Goal: Transaction & Acquisition: Purchase product/service

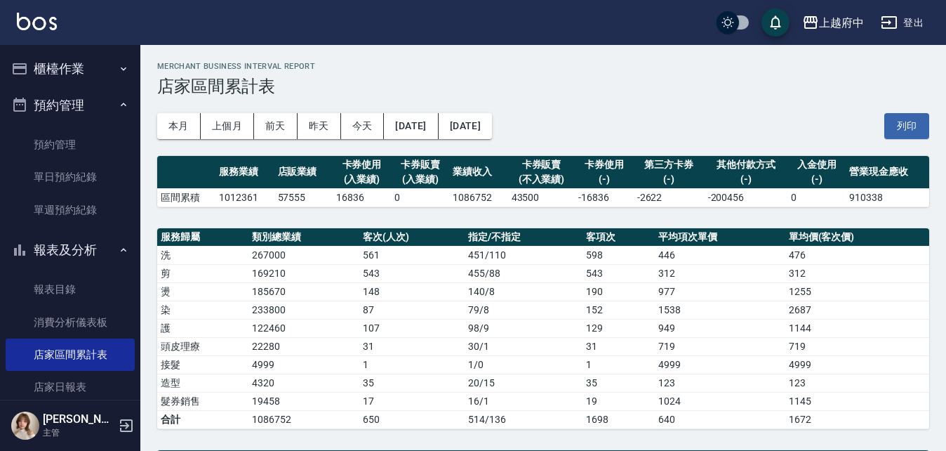
scroll to position [70, 0]
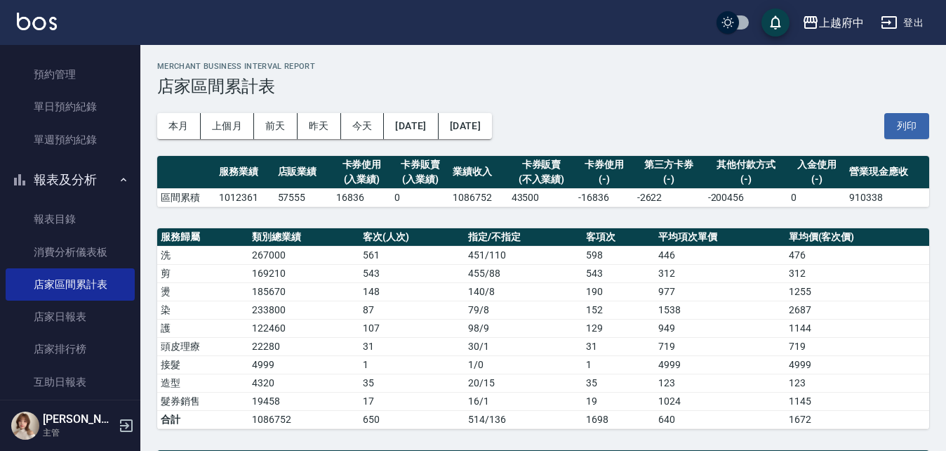
click at [72, 194] on button "報表及分析" at bounding box center [70, 179] width 129 height 37
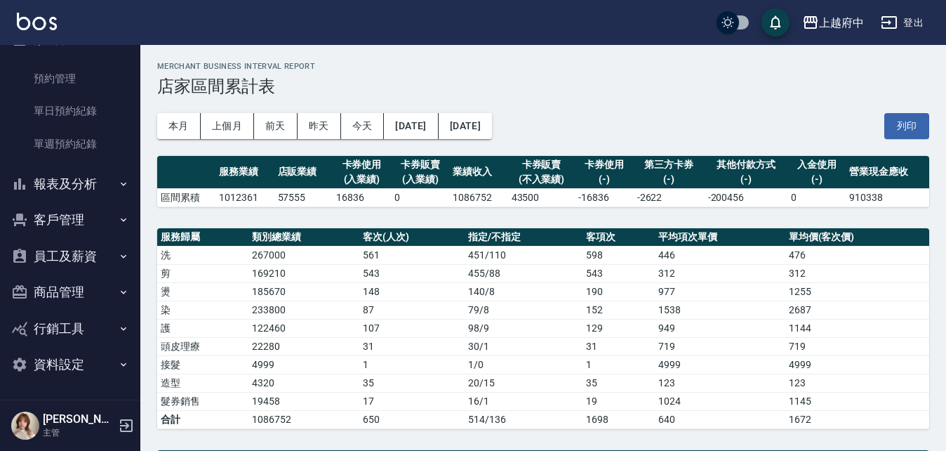
scroll to position [66, 0]
click at [93, 215] on button "客戶管理" at bounding box center [70, 220] width 129 height 37
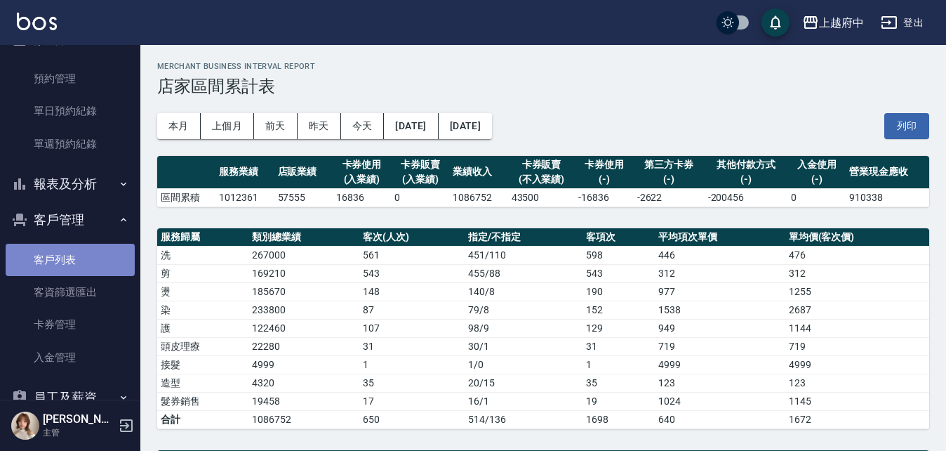
click at [84, 251] on link "客戶列表" at bounding box center [70, 260] width 129 height 32
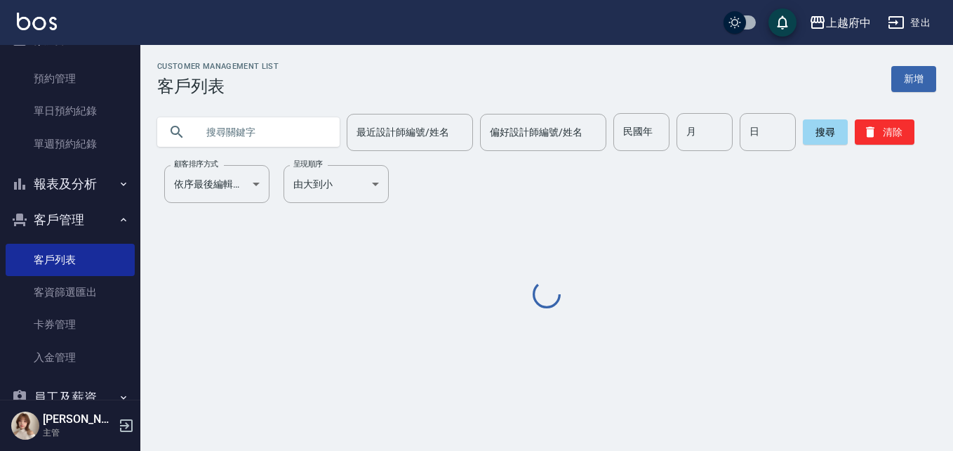
click at [238, 141] on input "text" at bounding box center [263, 132] width 132 height 38
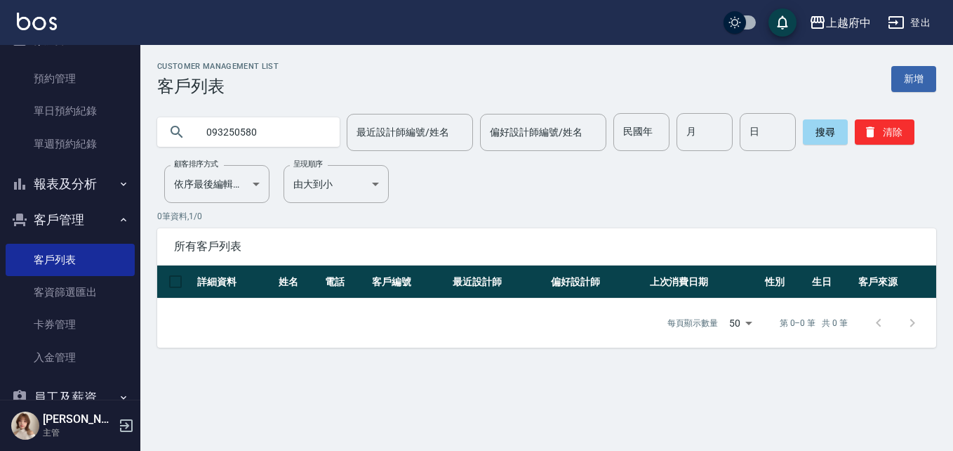
click at [222, 131] on input "093250580" at bounding box center [263, 132] width 132 height 38
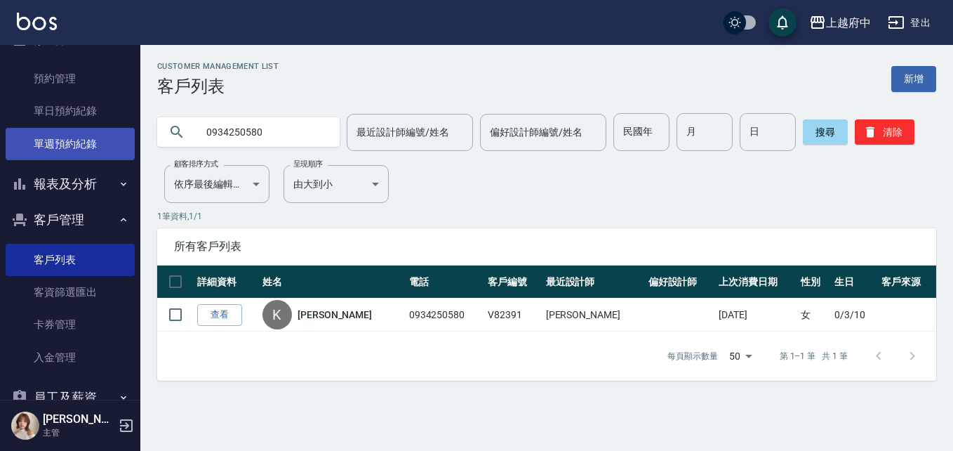
drag, startPoint x: 285, startPoint y: 131, endPoint x: 85, endPoint y: 152, distance: 201.2
click at [85, 151] on div "上越府中 登出 櫃檯作業 打帳單 帳單列表 掛單列表 營業儀表板 現金收支登錄 材料自購登錄 每日結帳 排班表 現場電腦打卡 預約管理 預約管理 單日預約紀錄…" at bounding box center [476, 225] width 953 height 451
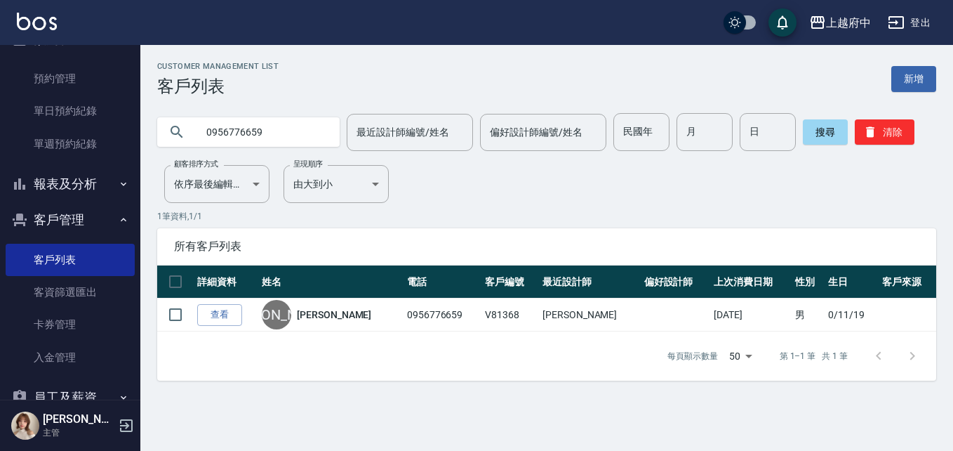
drag, startPoint x: 291, startPoint y: 136, endPoint x: 143, endPoint y: 107, distance: 150.2
click at [143, 107] on div "0956776659 最近設計師編號/姓名 最近設計師編號/姓名 偏好設計師編號/姓名 偏好設計師編號/姓名 民國年 民國年 月 月 日 日 搜尋 清除" at bounding box center [538, 123] width 796 height 55
type input "0934250580"
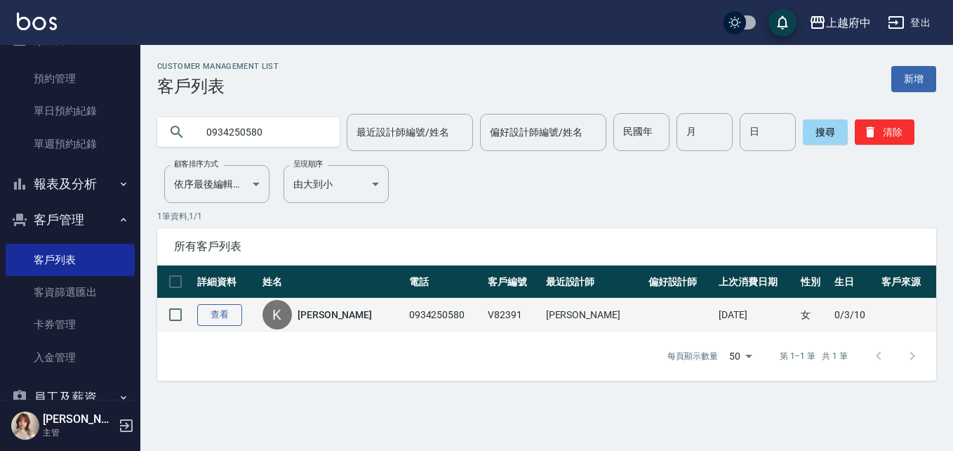
click at [221, 324] on link "查看" at bounding box center [219, 315] width 45 height 22
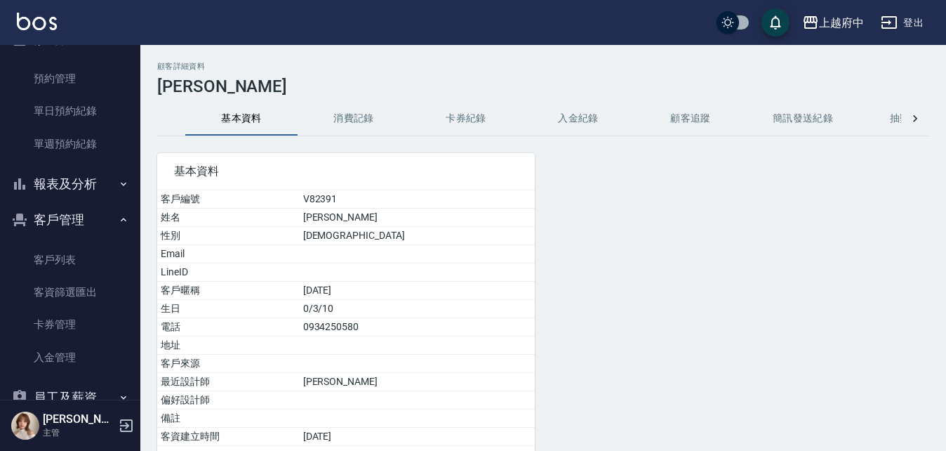
click at [80, 187] on button "報表及分析" at bounding box center [70, 184] width 129 height 37
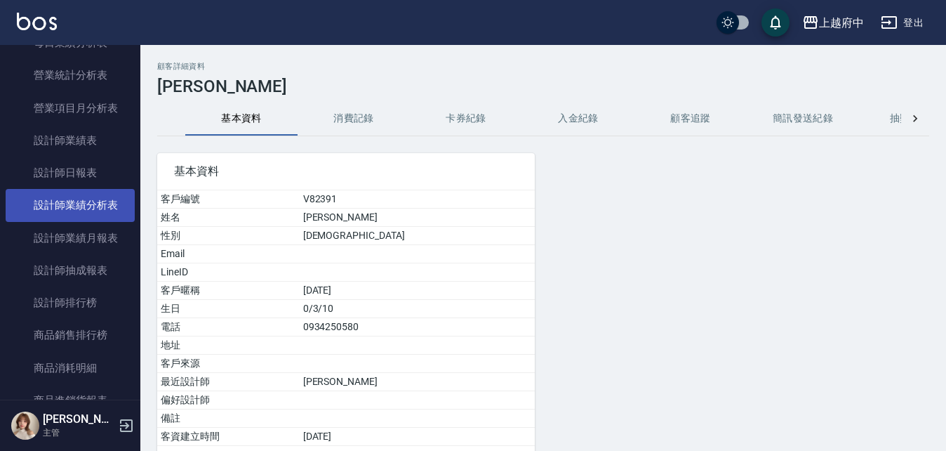
scroll to position [628, 0]
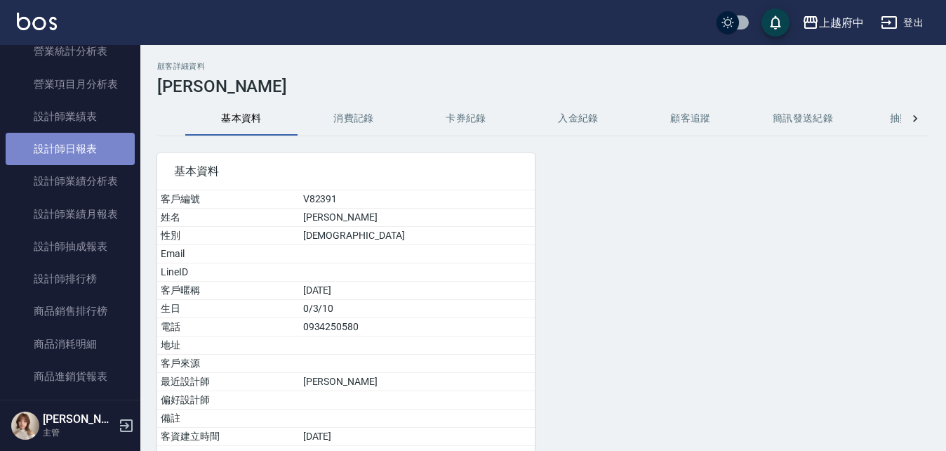
click at [75, 150] on link "設計師日報表" at bounding box center [70, 149] width 129 height 32
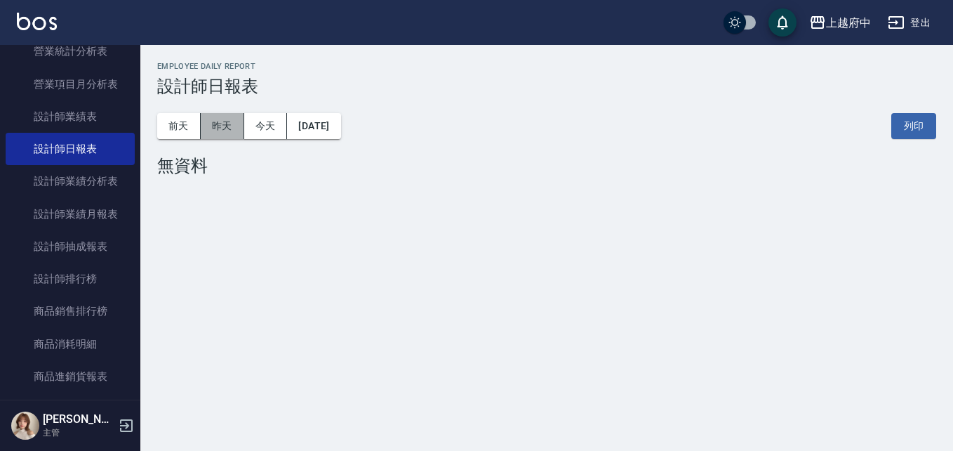
click at [223, 131] on button "昨天" at bounding box center [223, 126] width 44 height 26
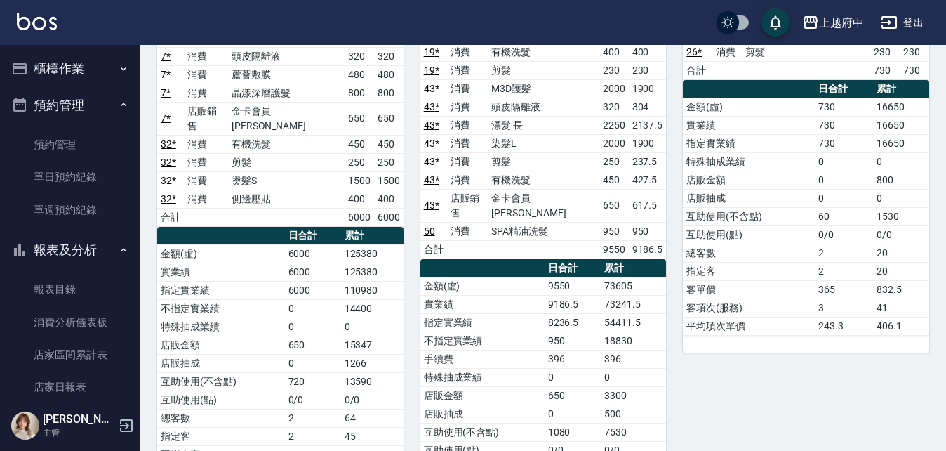
click at [79, 98] on button "預約管理" at bounding box center [70, 105] width 129 height 37
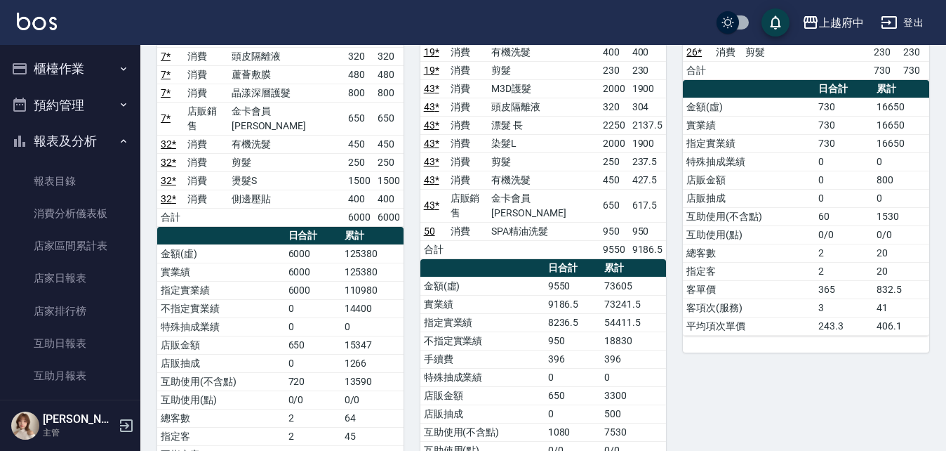
click at [77, 132] on button "報表及分析" at bounding box center [70, 141] width 129 height 37
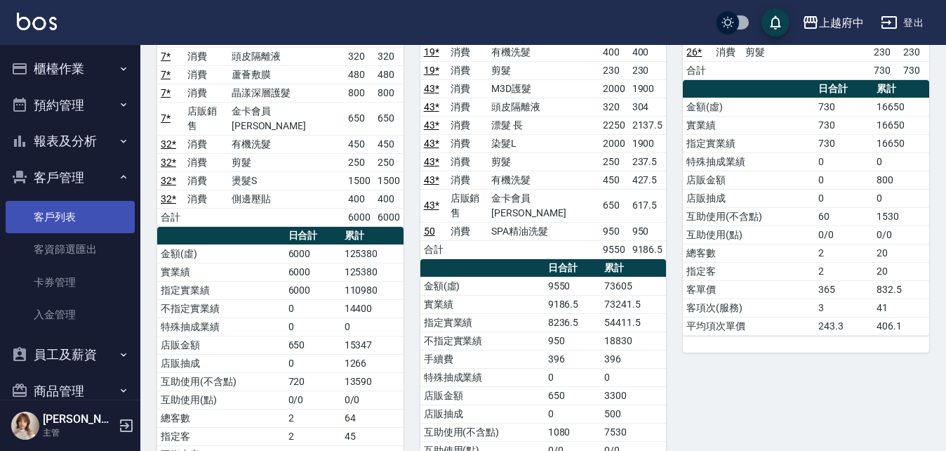
click at [77, 210] on link "客戶列表" at bounding box center [70, 217] width 129 height 32
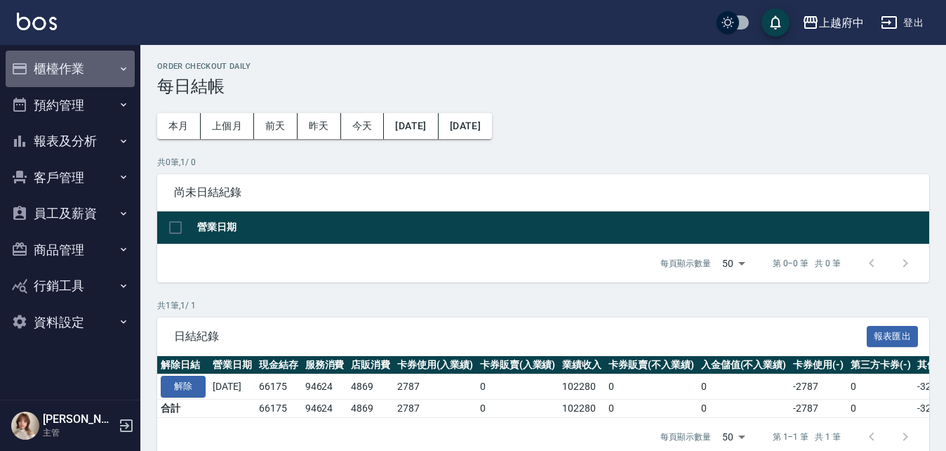
click at [88, 74] on button "櫃檯作業" at bounding box center [70, 69] width 129 height 37
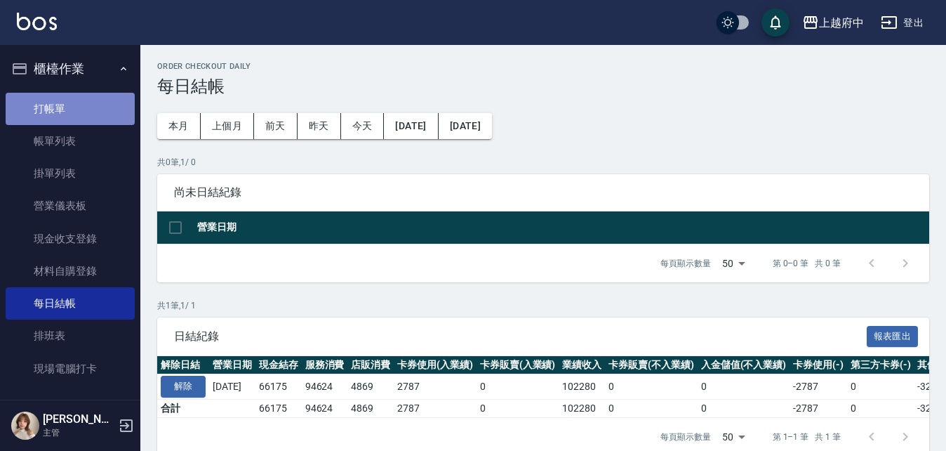
click at [72, 107] on link "打帳單" at bounding box center [70, 109] width 129 height 32
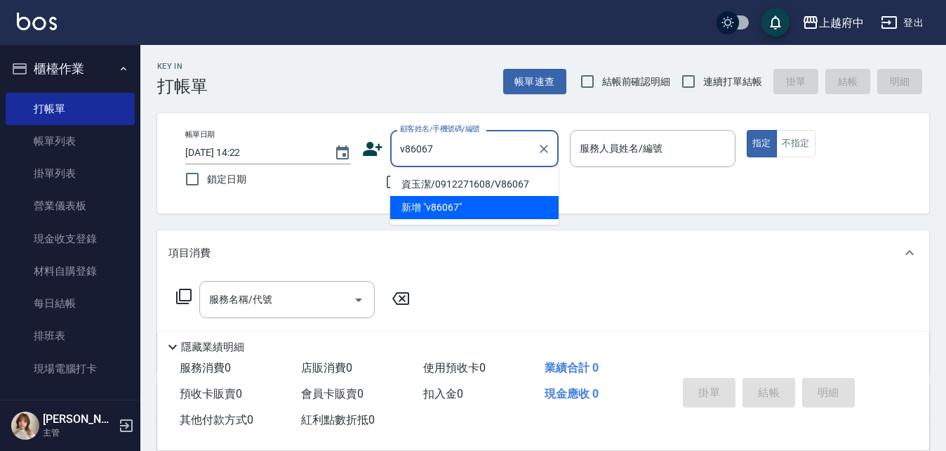
click at [437, 192] on li "資玉潔/0912271608/V86067" at bounding box center [474, 184] width 169 height 23
type input "資玉潔/0912271608/V86067"
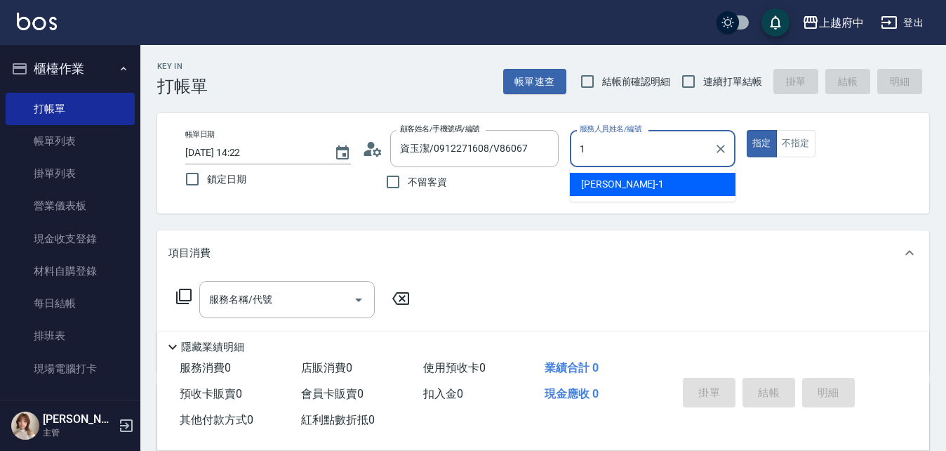
type input "Annie -1"
type button "true"
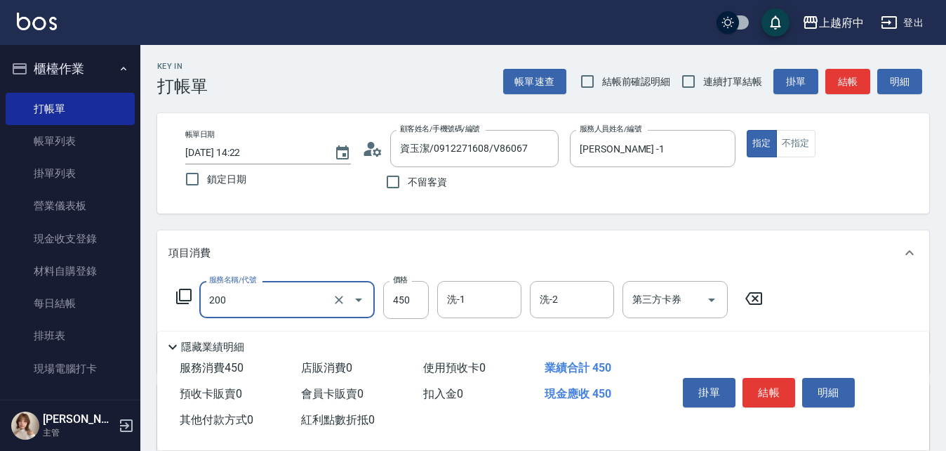
type input "有機洗髮(200)"
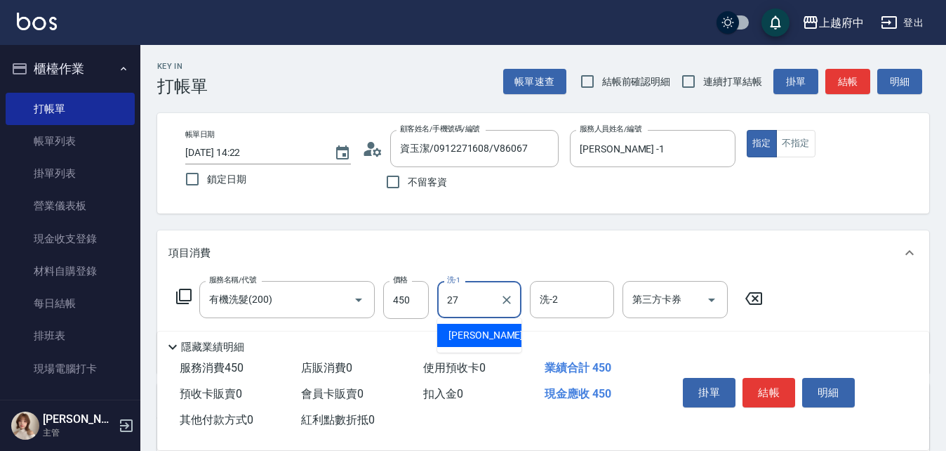
type input "陳韋均-27"
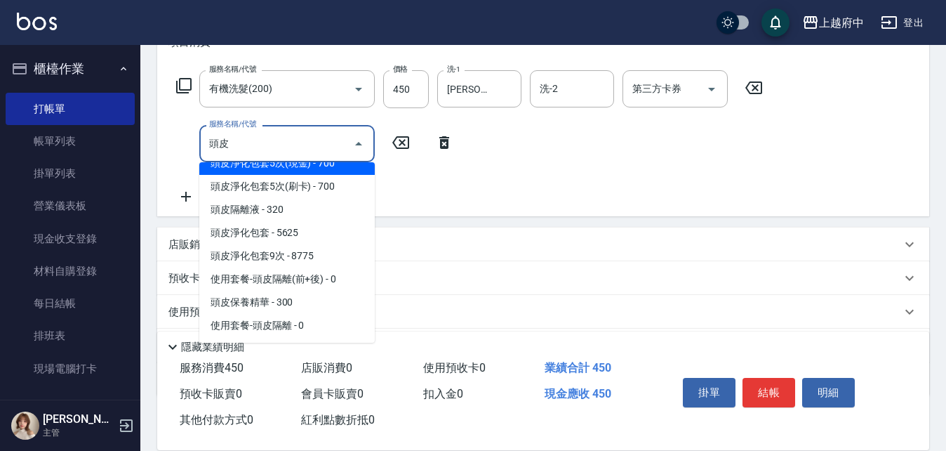
scroll to position [6, 0]
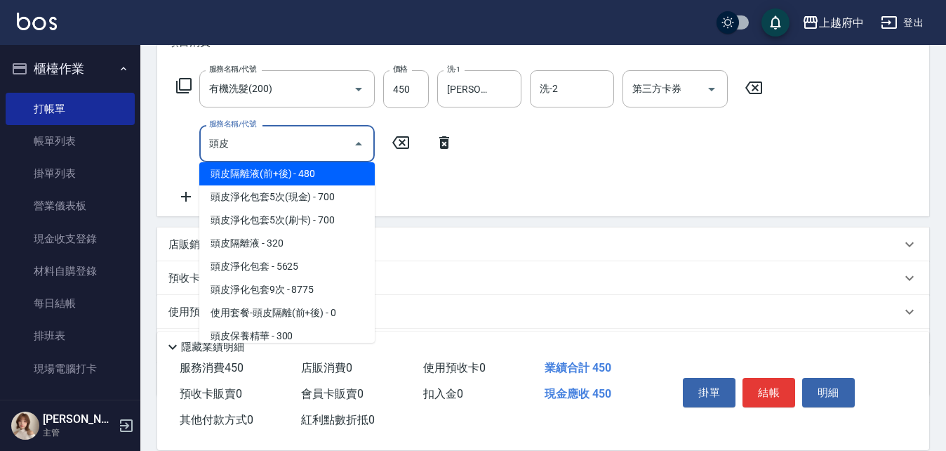
drag, startPoint x: 178, startPoint y: 147, endPoint x: 166, endPoint y: 148, distance: 12.0
click at [166, 148] on div "服務名稱/代號 有機洗髮(200) 服務名稱/代號 價格 450 價格 洗-1 陳韋均-27 洗-1 洗-2 洗-2 第三方卡券 第三方卡券 服務名稱/代號 …" at bounding box center [543, 141] width 772 height 152
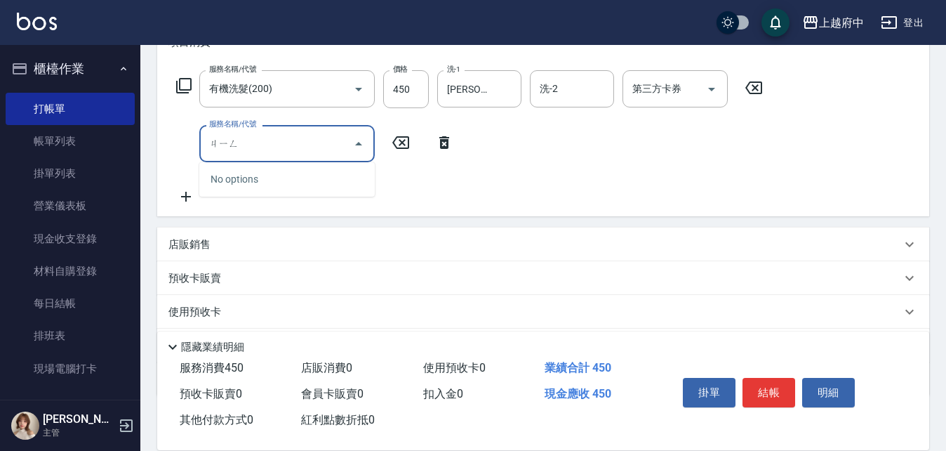
type input "鏡"
type input "毛囊淨化理療(8004)"
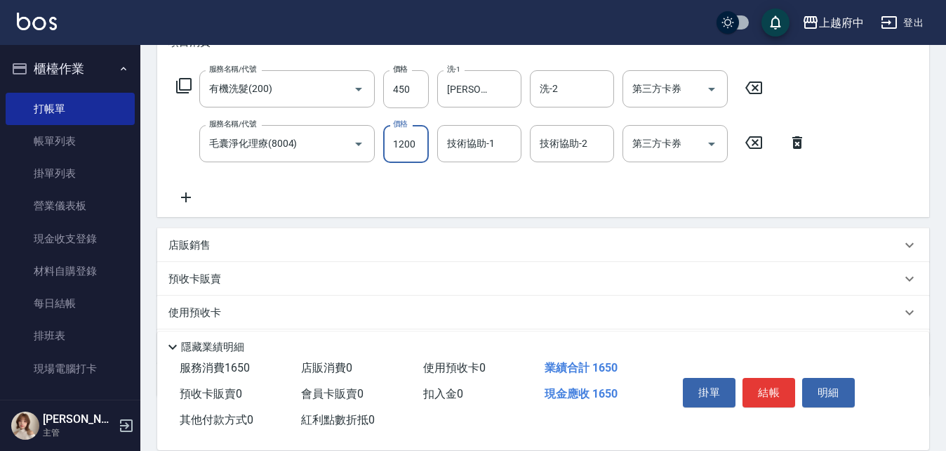
type input "1200"
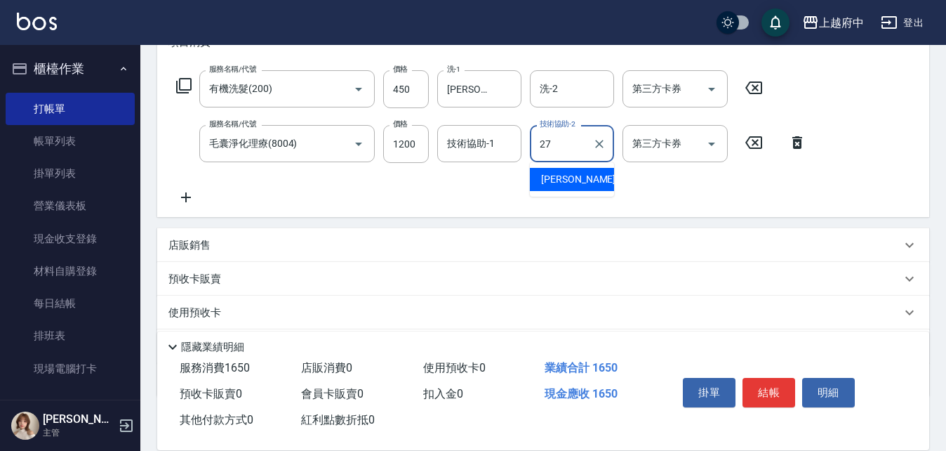
type input "陳韋均-27"
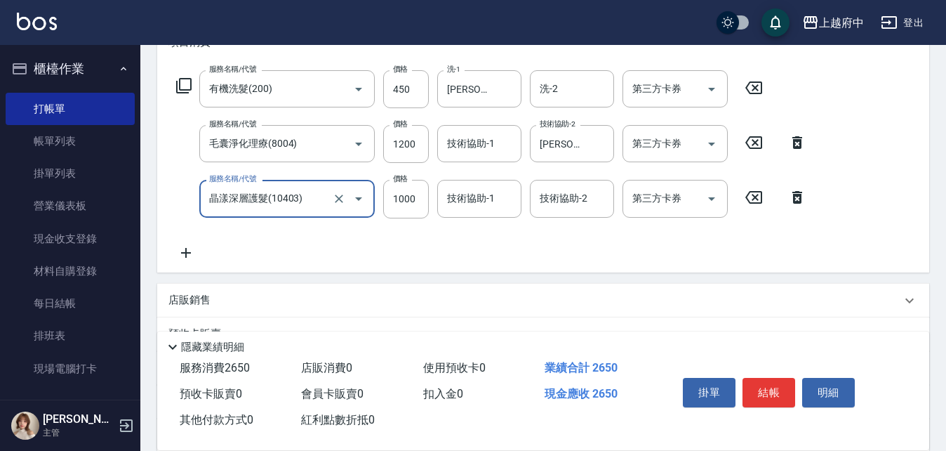
type input "晶漾深層護髮(10403)"
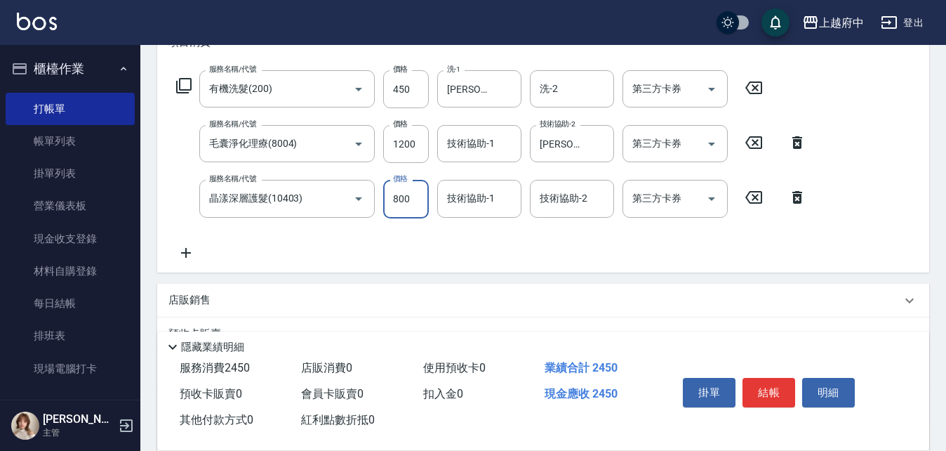
type input "800"
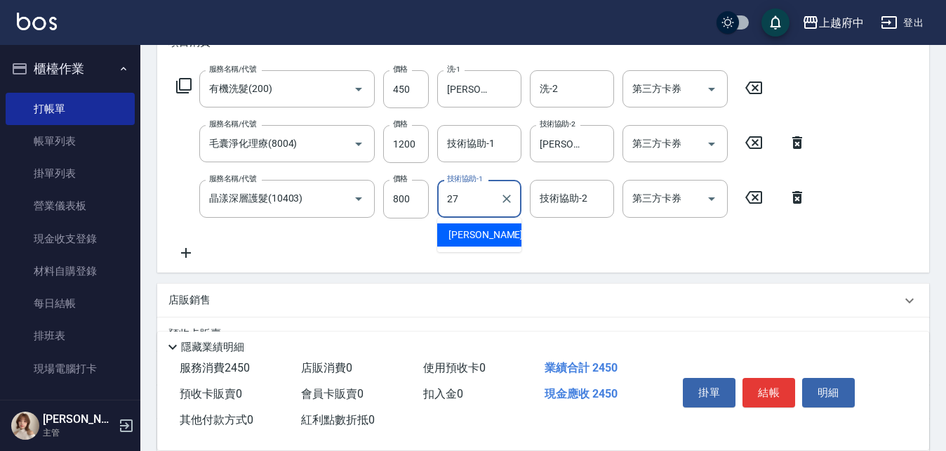
type input "陳韋均-27"
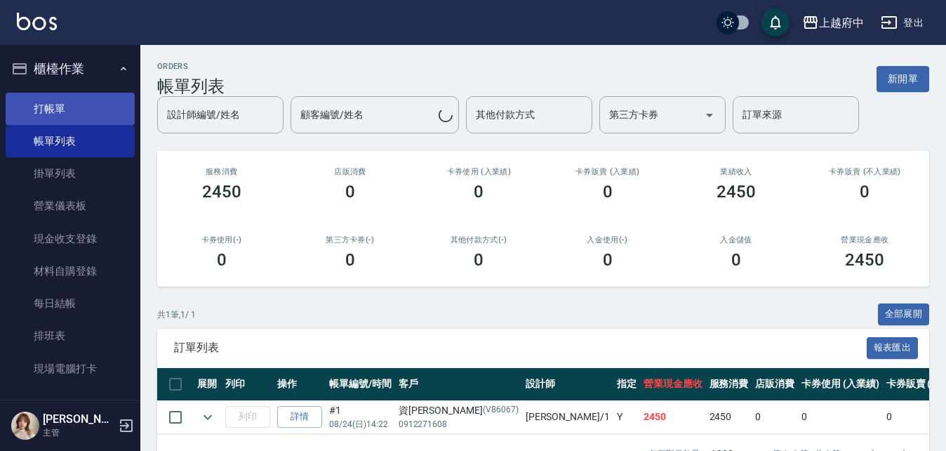
click at [53, 98] on link "打帳單" at bounding box center [70, 109] width 129 height 32
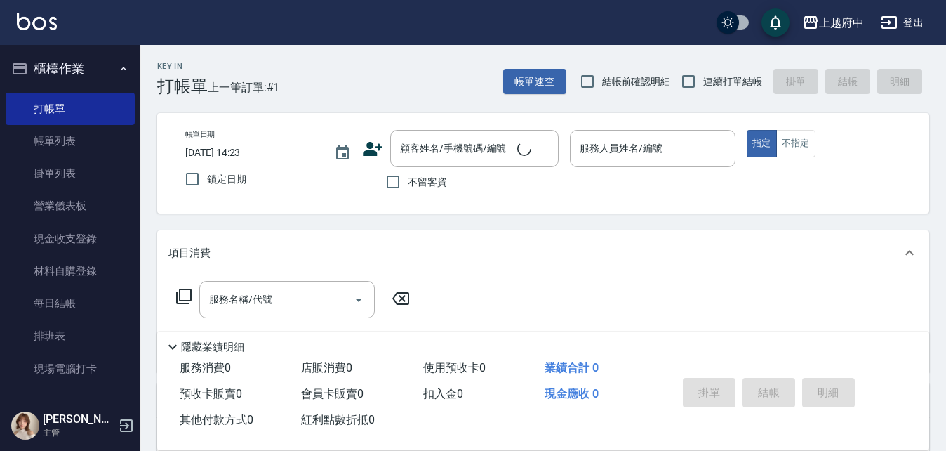
click at [717, 85] on span "連續打單結帳" at bounding box center [732, 81] width 59 height 15
click at [703, 85] on input "連續打單結帳" at bounding box center [688, 81] width 29 height 29
checkbox input "true"
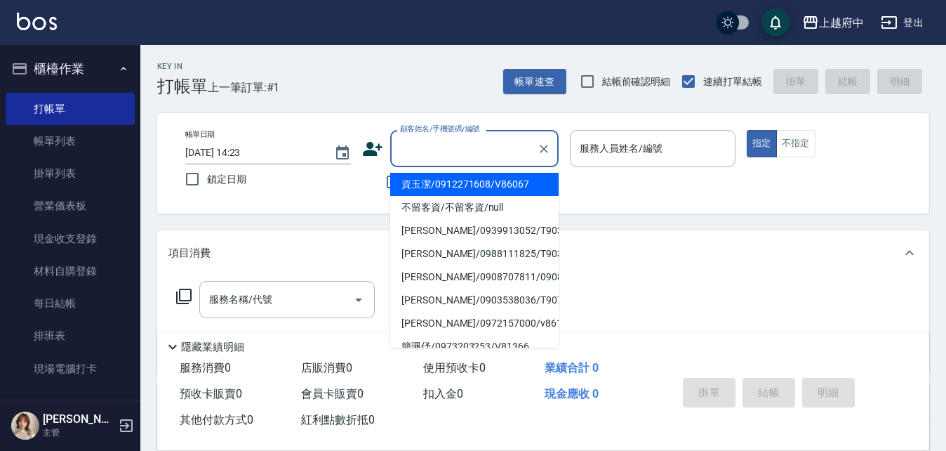
click at [449, 140] on input "顧客姓名/手機號碼/編號" at bounding box center [464, 148] width 135 height 25
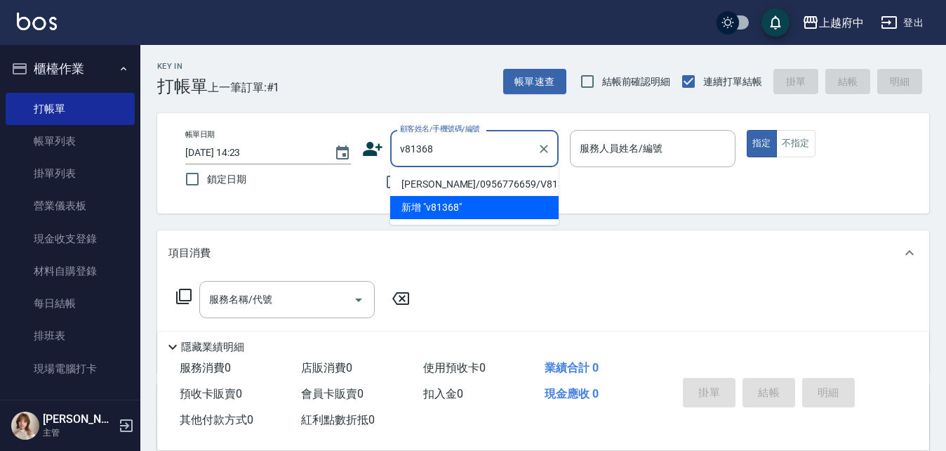
click at [515, 183] on li "詹凱恩/0956776659/V81368" at bounding box center [474, 184] width 169 height 23
type input "詹凱恩/0956776659/V81368"
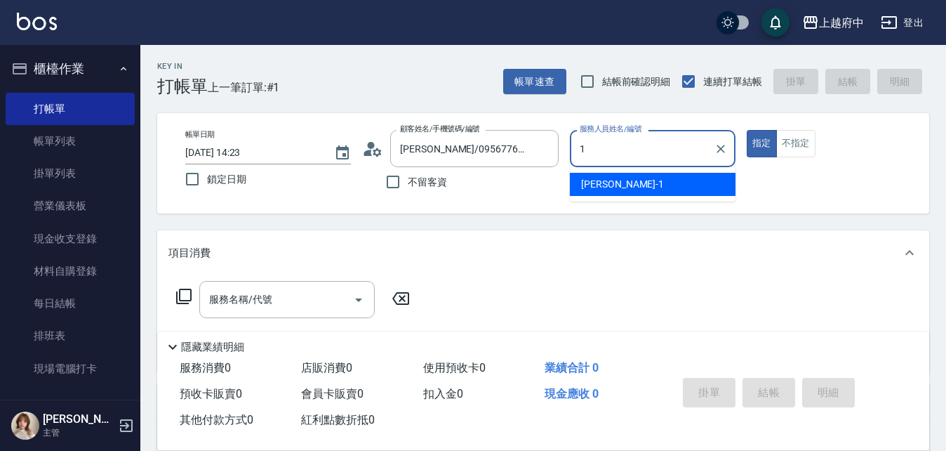
type input "Annie -1"
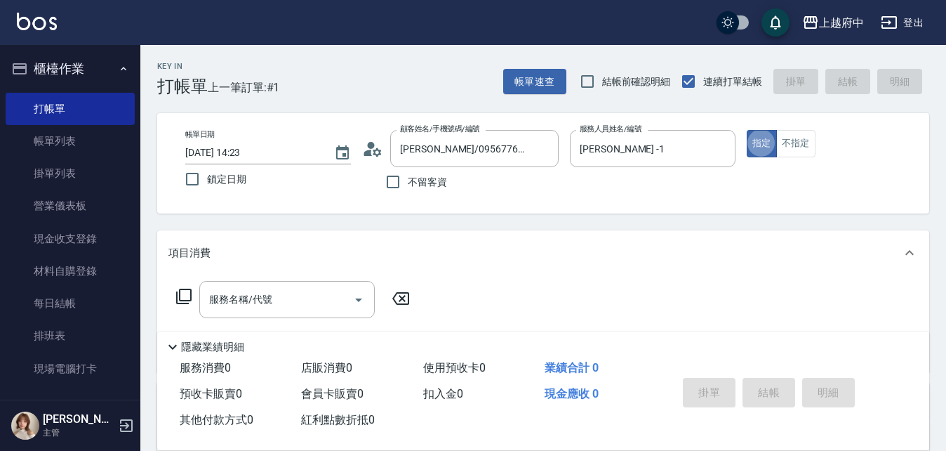
type button "true"
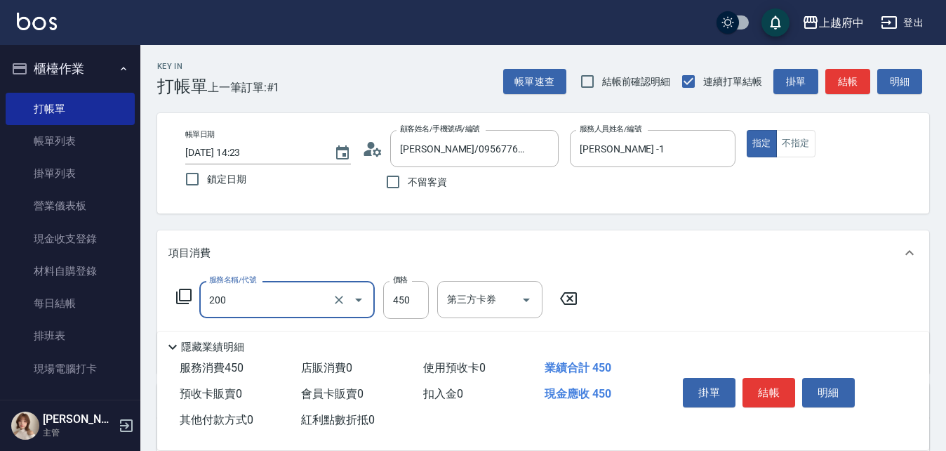
type input "有機洗髮(200)"
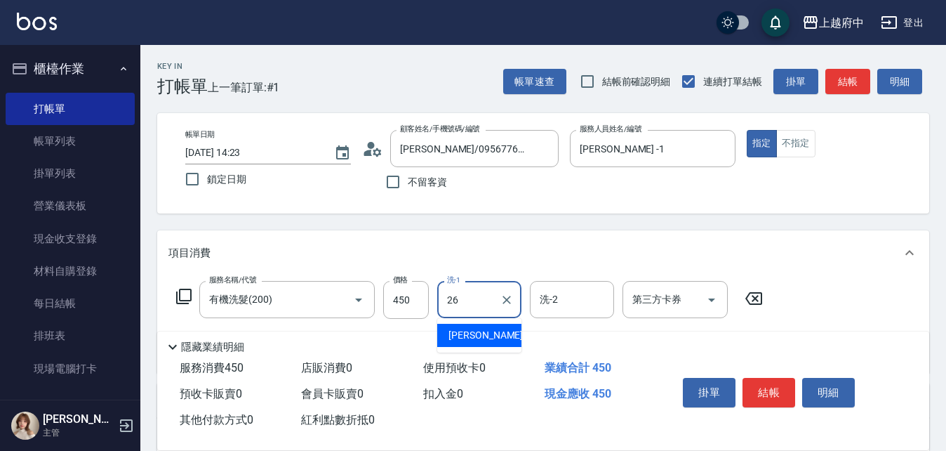
type input "邱子芹-26"
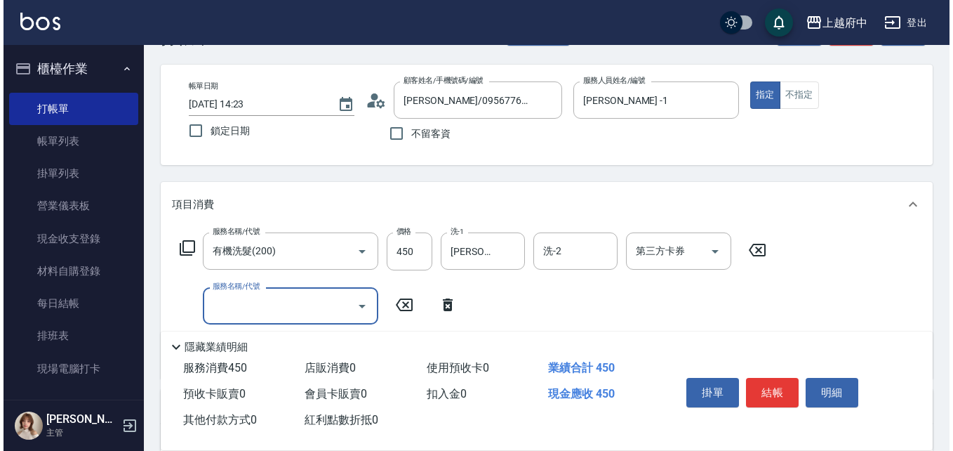
scroll to position [70, 0]
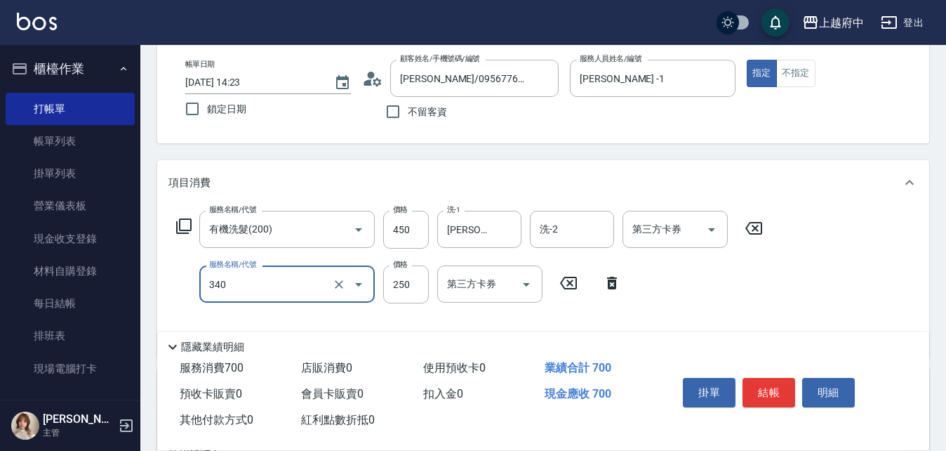
type input "剪髮(340)"
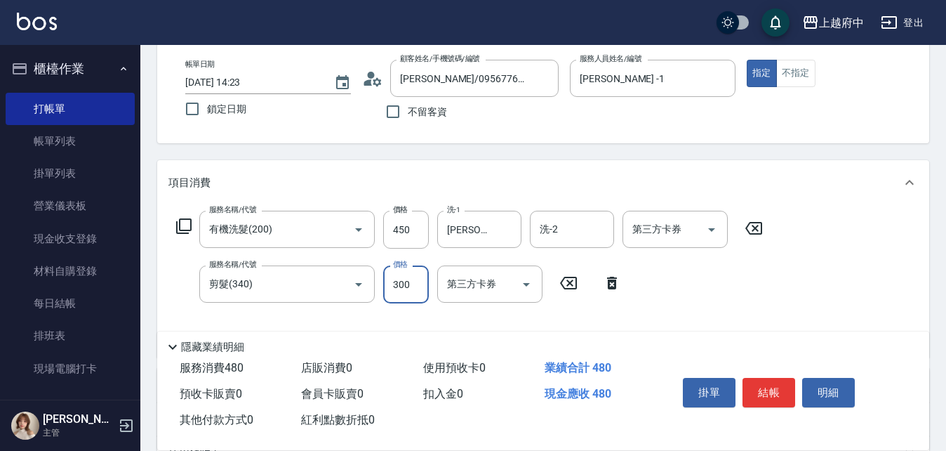
type input "300"
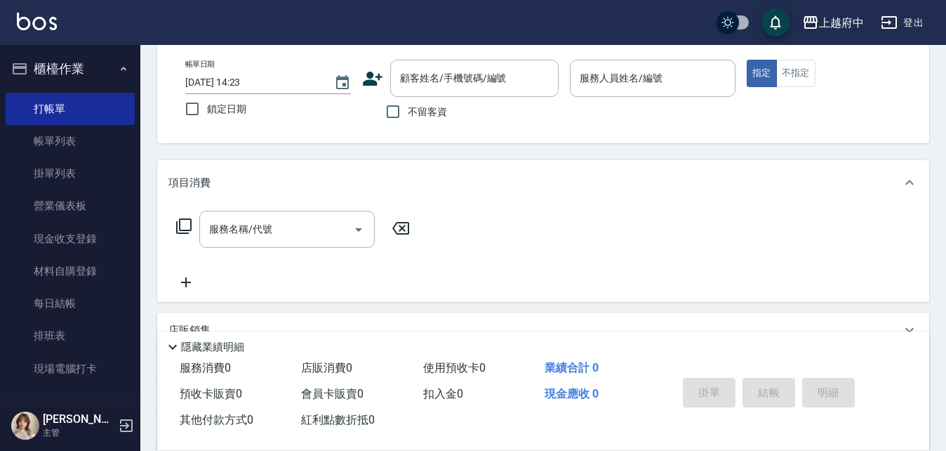
click at [372, 70] on icon at bounding box center [372, 78] width 21 height 21
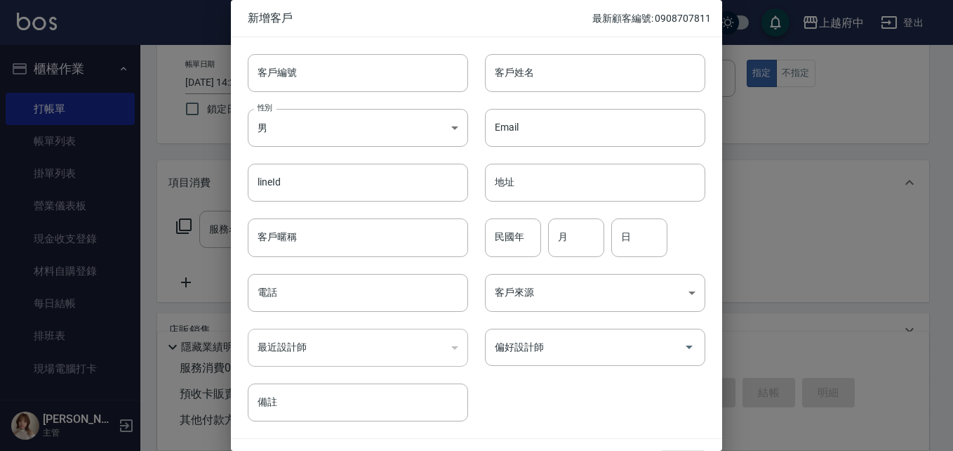
click at [185, 303] on div at bounding box center [476, 225] width 953 height 451
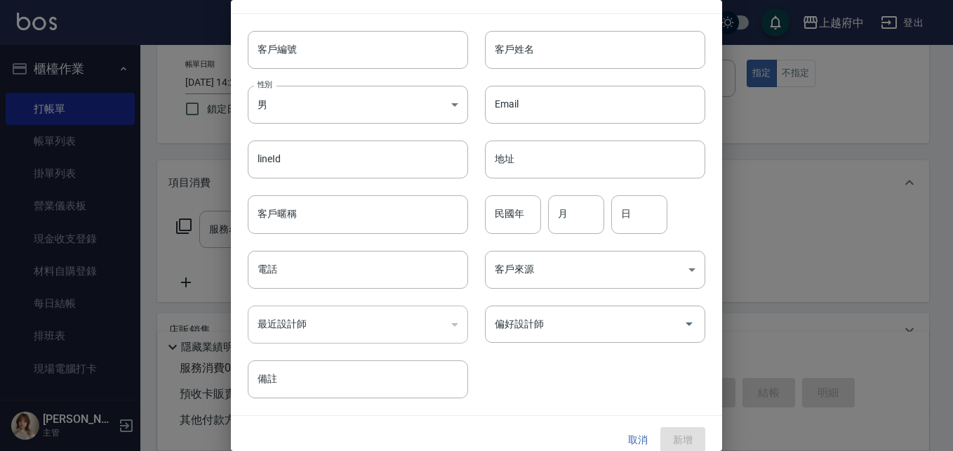
scroll to position [36, 0]
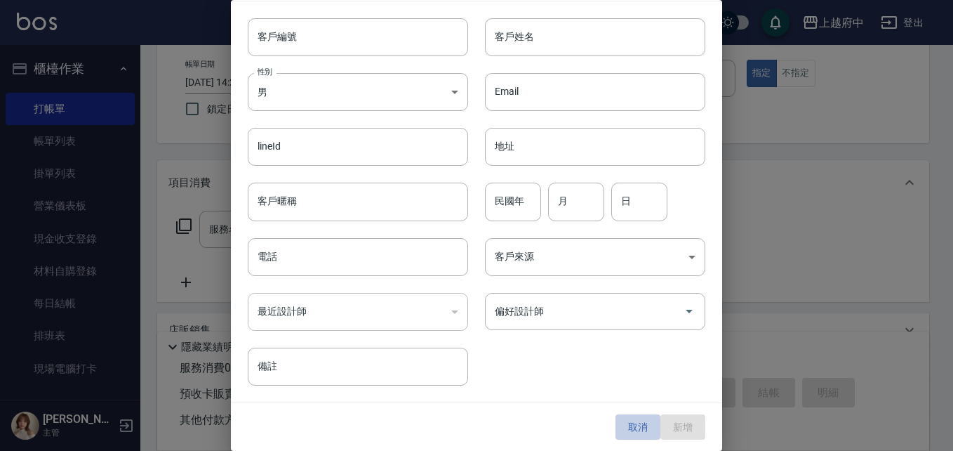
click at [627, 421] on button "取消" at bounding box center [638, 427] width 45 height 26
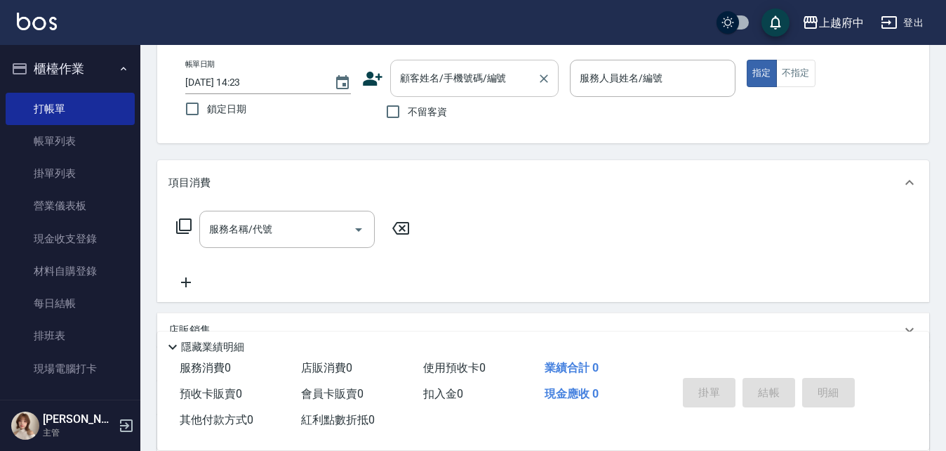
click at [506, 91] on input "顧客姓名/手機號碼/編號" at bounding box center [464, 78] width 135 height 25
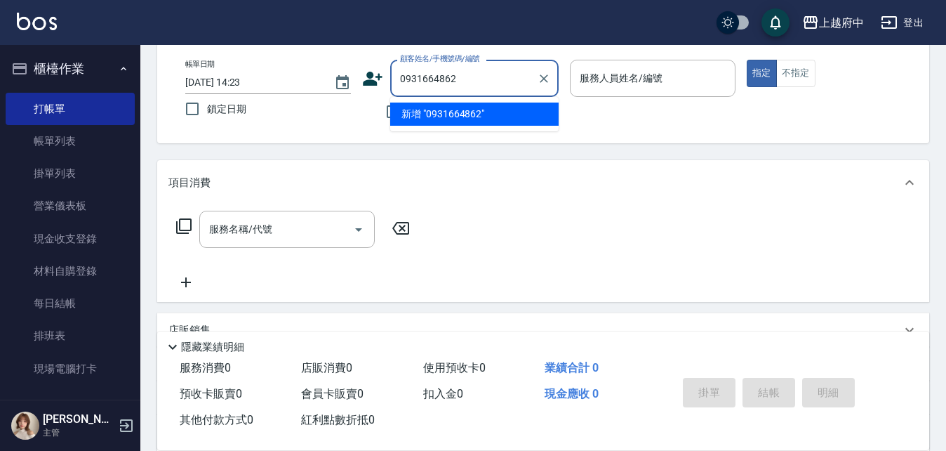
drag, startPoint x: 435, startPoint y: 70, endPoint x: 368, endPoint y: 78, distance: 67.2
click at [368, 77] on div "顧客姓名/手機號碼/編號 0931664862 顧客姓名/手機號碼/編號" at bounding box center [460, 78] width 197 height 37
type input "0931664862"
click at [378, 77] on icon at bounding box center [373, 79] width 20 height 14
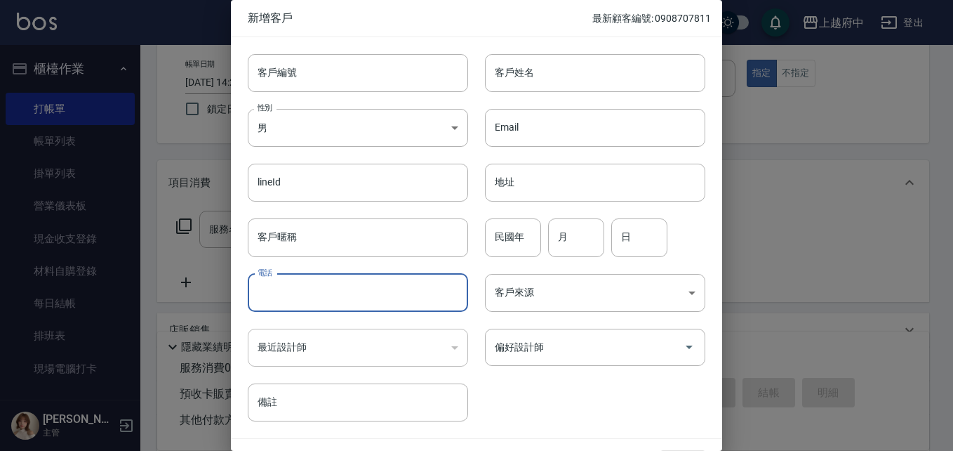
click at [334, 298] on input "電話" at bounding box center [358, 293] width 220 height 38
paste input "0931664862"
type input "0931664862"
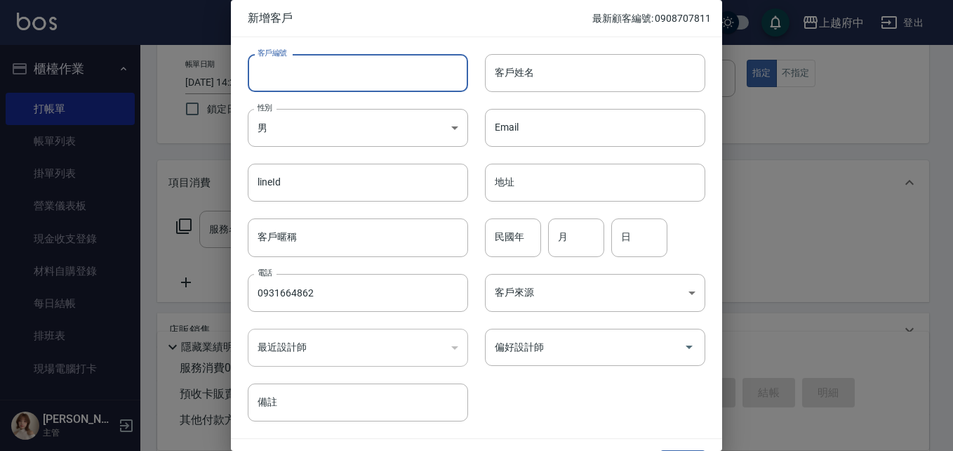
click at [333, 74] on input "客戶編號" at bounding box center [358, 73] width 220 height 38
type input "v86974"
click at [538, 71] on input "客戶姓名" at bounding box center [595, 73] width 220 height 38
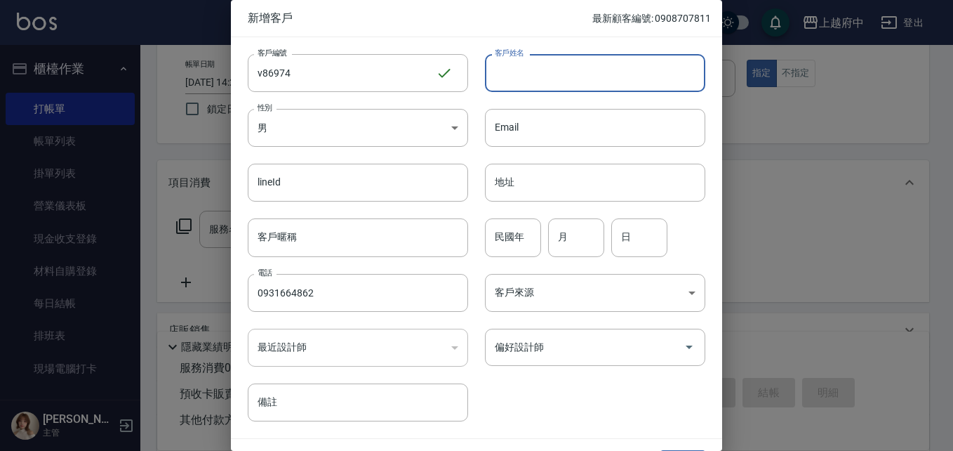
type input "ㄋ"
type input "游晴宇"
click at [355, 226] on input "客戶暱稱" at bounding box center [358, 237] width 220 height 38
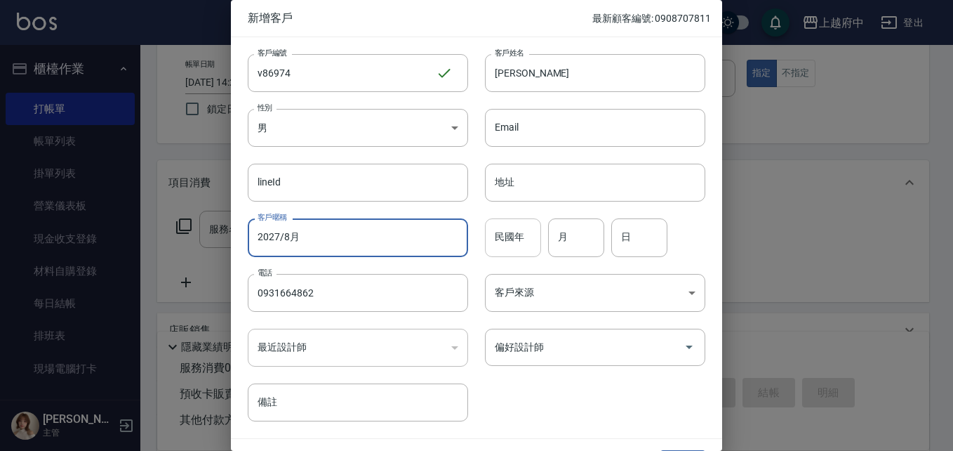
type input "2027/8月"
click at [522, 236] on input "民國年" at bounding box center [513, 237] width 56 height 38
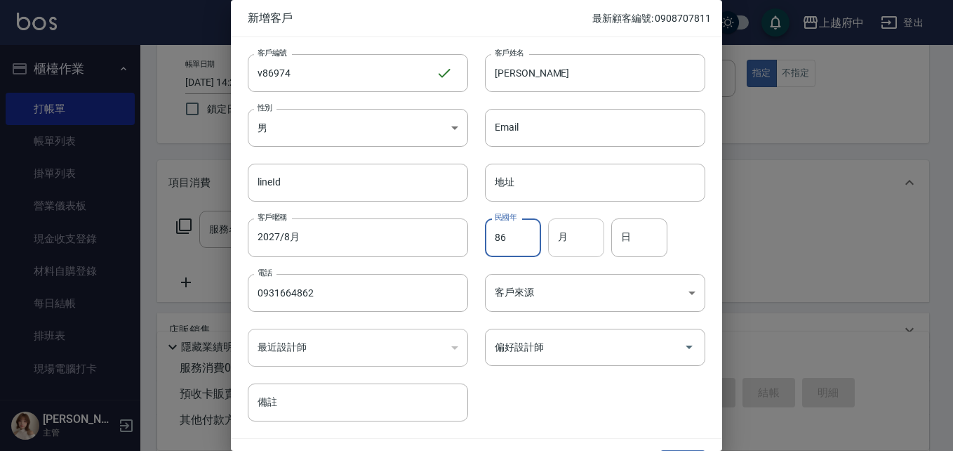
type input "86"
click at [566, 229] on input "月" at bounding box center [576, 237] width 56 height 38
type input "3"
click at [635, 232] on input "日" at bounding box center [640, 237] width 56 height 38
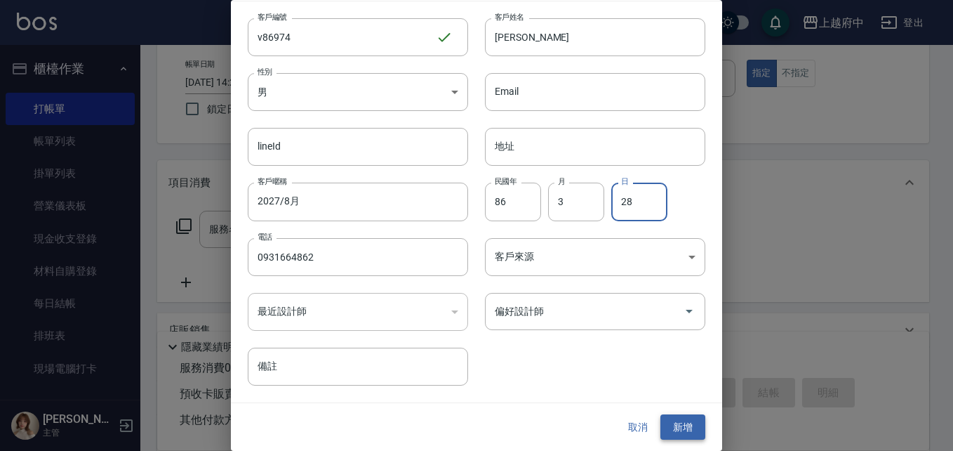
type input "28"
click at [670, 423] on button "新增" at bounding box center [683, 427] width 45 height 26
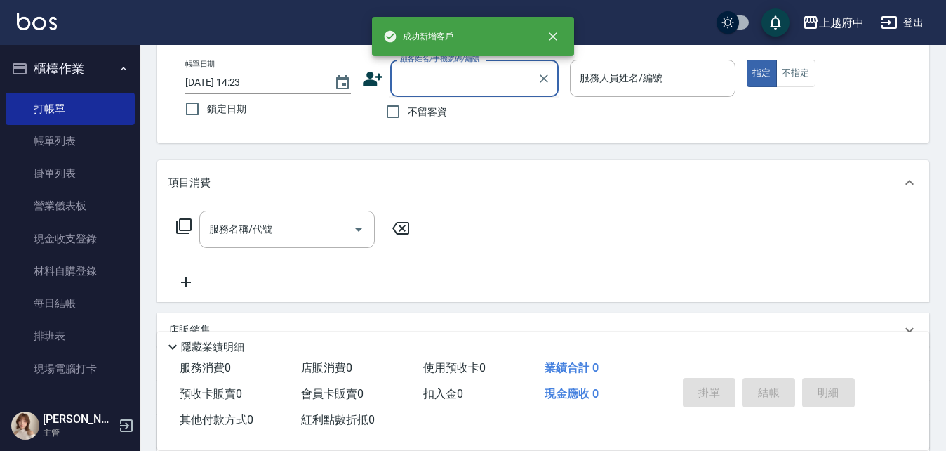
click at [472, 77] on input "顧客姓名/手機號碼/編號" at bounding box center [464, 78] width 135 height 25
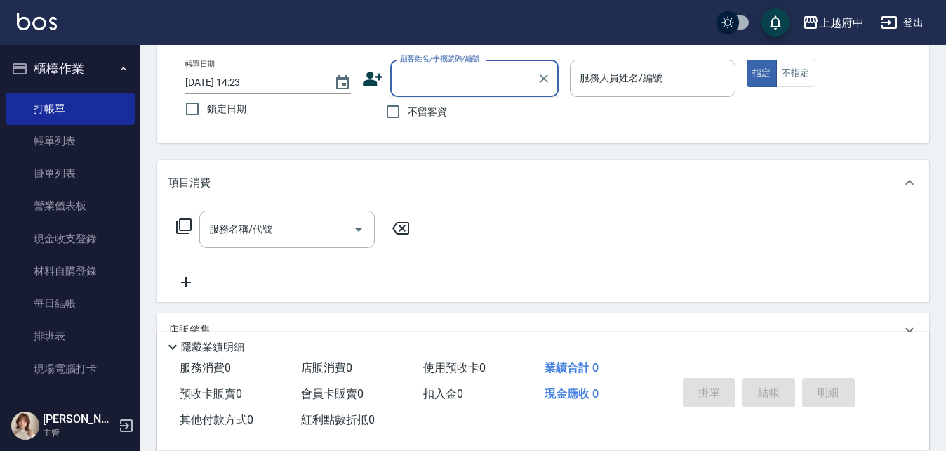
paste input "0931664862"
click at [476, 84] on input "0931664862" at bounding box center [464, 78] width 135 height 25
click at [497, 110] on li "游晴宇/0931664862/v86974" at bounding box center [474, 114] width 169 height 23
type input "游晴宇/0931664862/v86974"
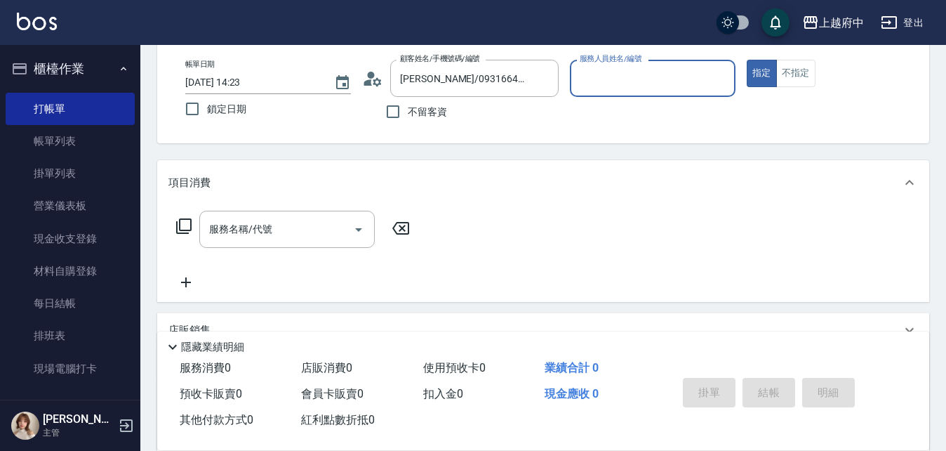
click at [656, 68] on input "服務人員姓名/編號" at bounding box center [652, 78] width 153 height 25
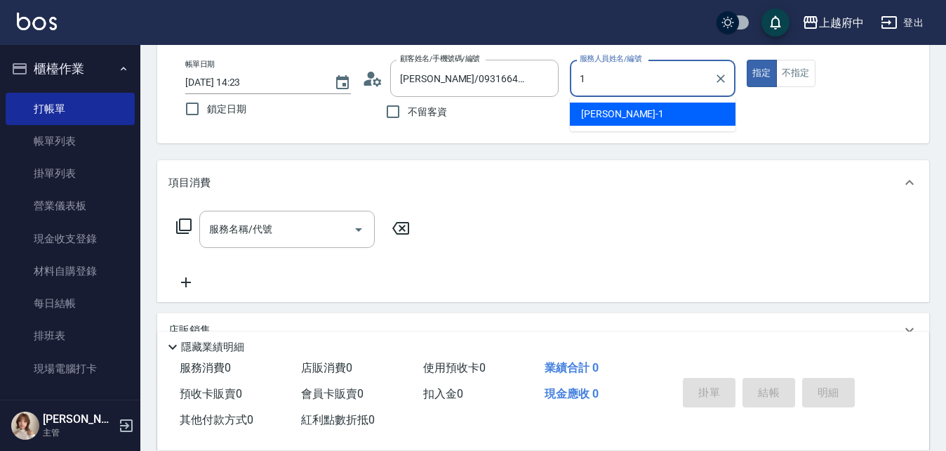
type input "Annie -1"
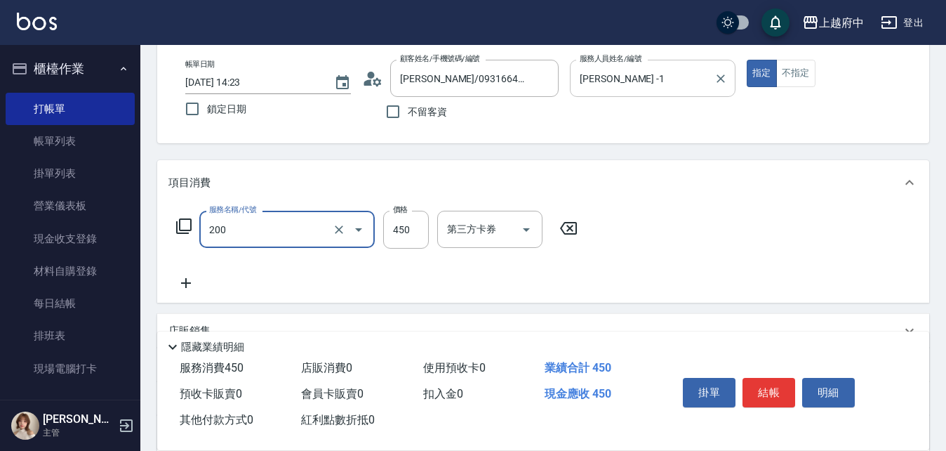
type input "有機洗髮(200)"
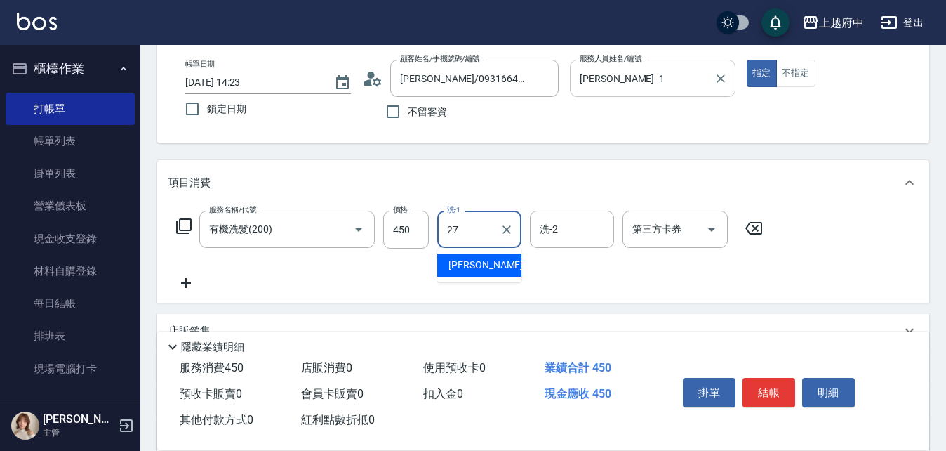
type input "陳韋均-27"
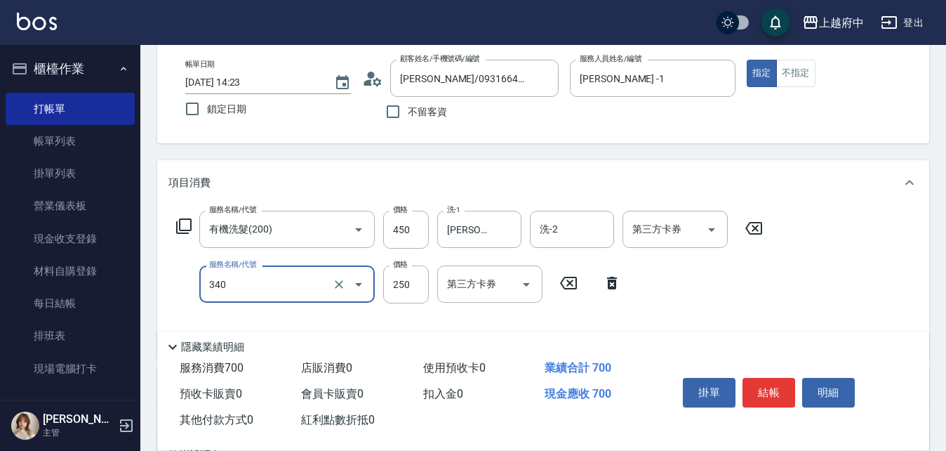
type input "剪髮(340)"
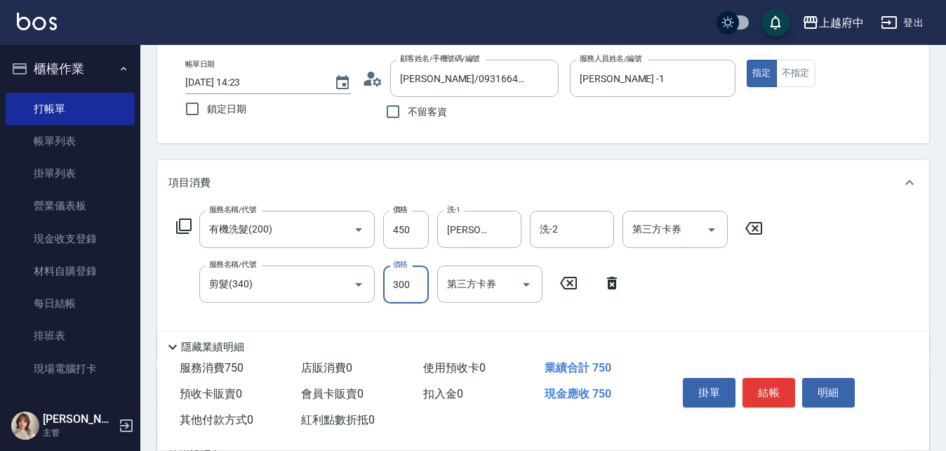
type input "300"
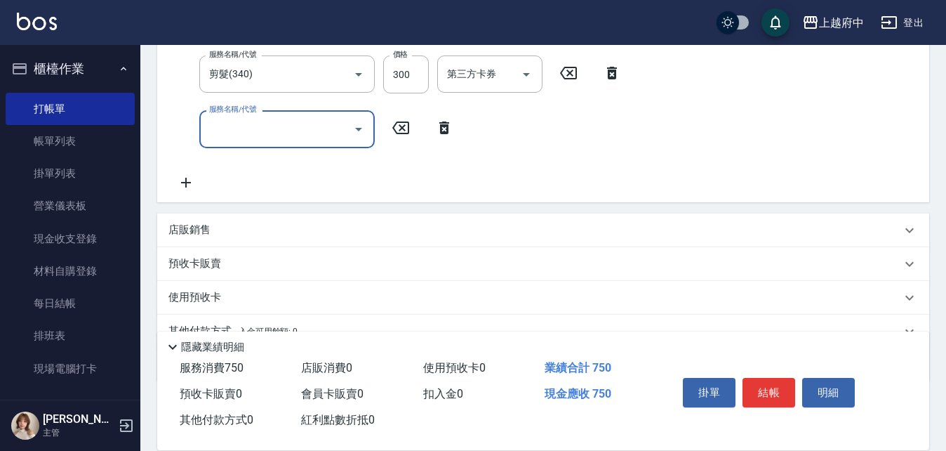
scroll to position [281, 0]
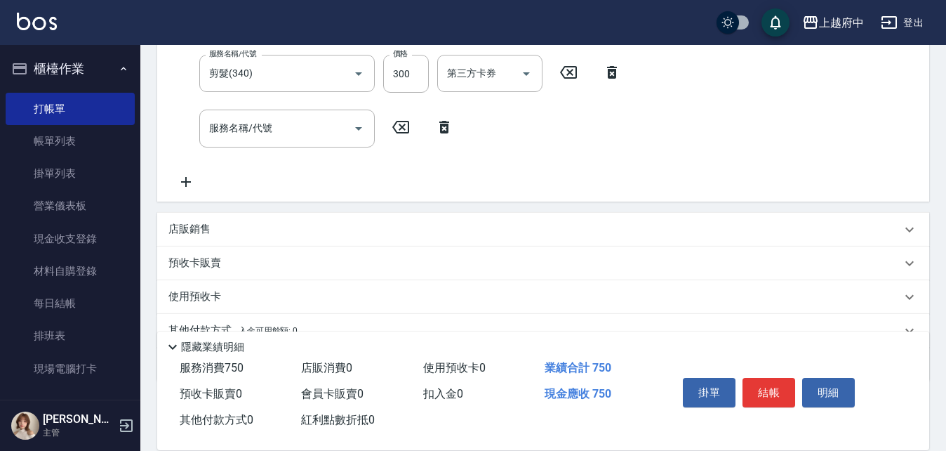
click at [183, 229] on p "店販銷售" at bounding box center [190, 229] width 42 height 15
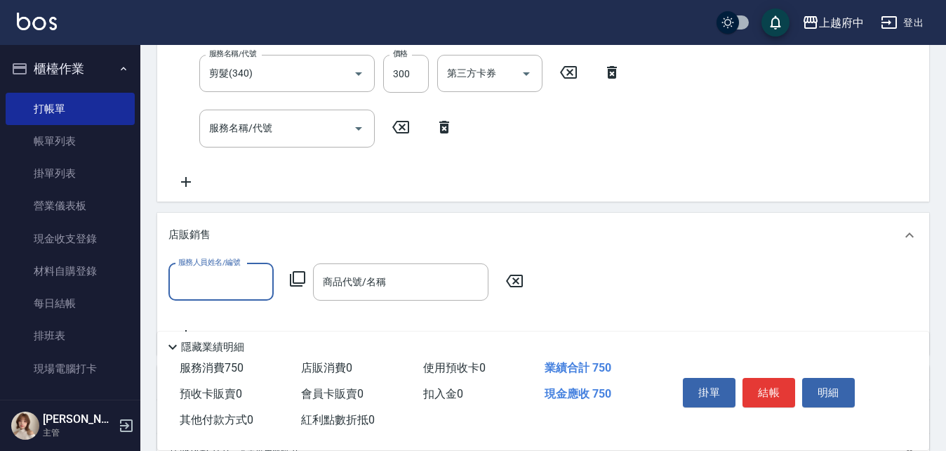
scroll to position [0, 0]
type input "Annie -1"
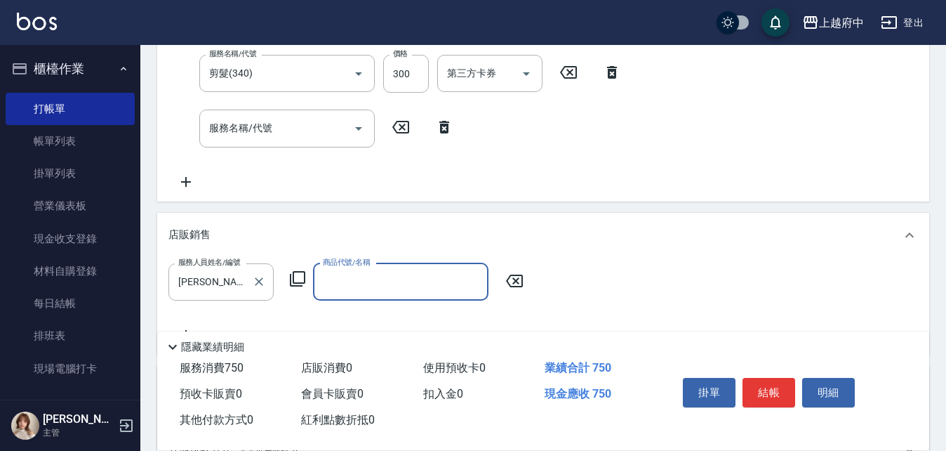
type input "ㄋ"
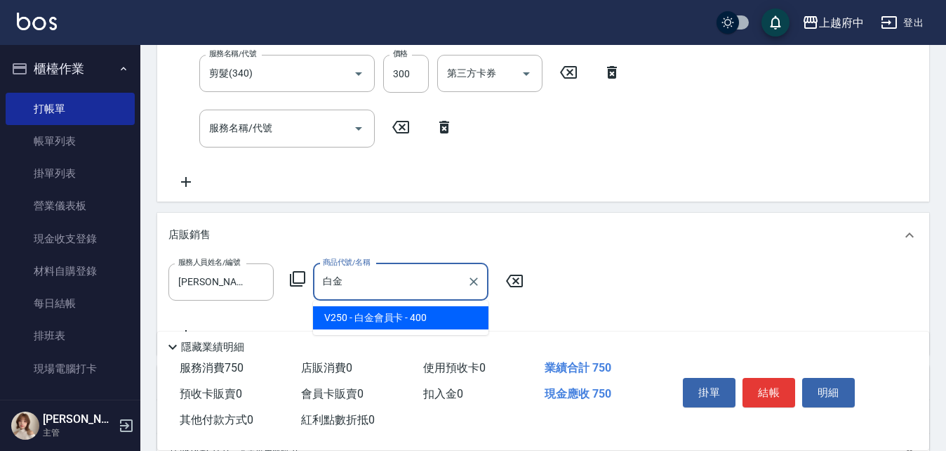
type input "白金"
click at [338, 315] on div "服務人員姓名/編號 Annie -1 服務人員姓名/編號 商品代號/名稱 商品代號/名稱" at bounding box center [544, 303] width 750 height 80
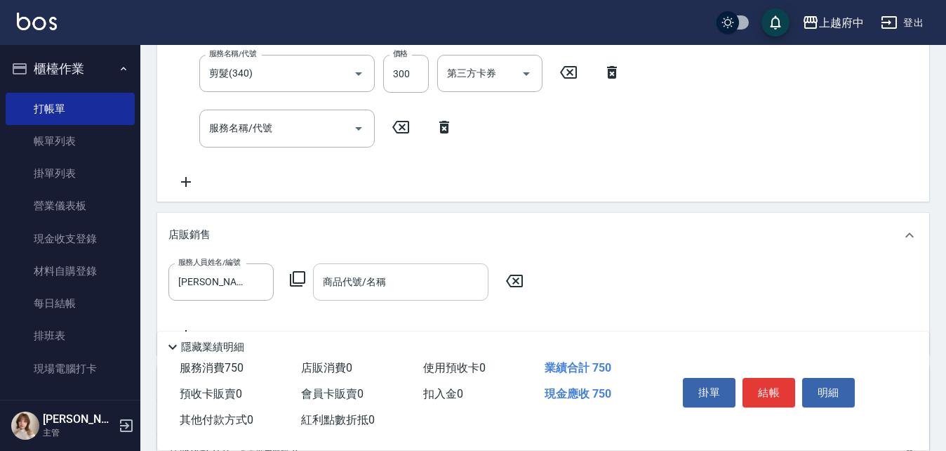
click at [356, 267] on div "商品代號/名稱" at bounding box center [401, 281] width 176 height 37
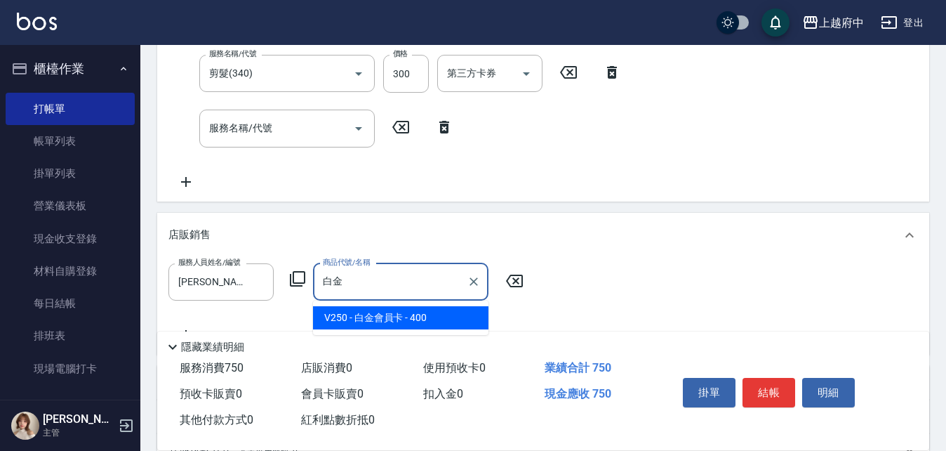
type input "白金會員[PERSON_NAME]"
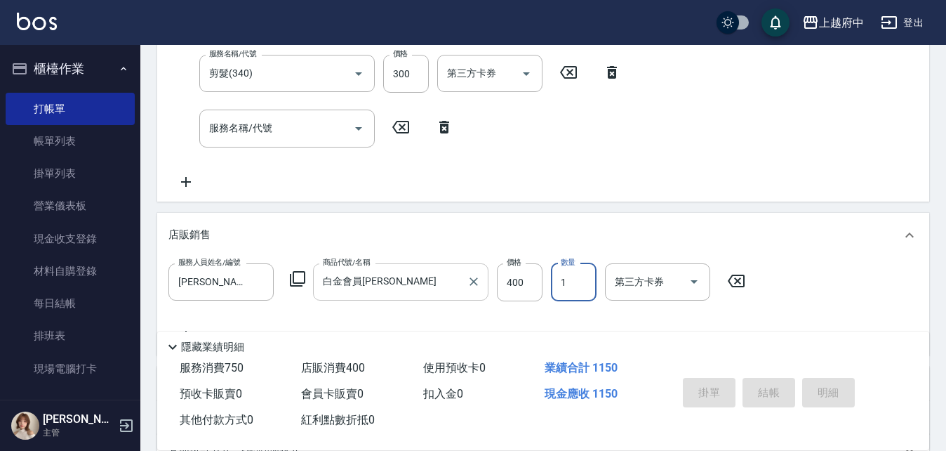
type input "2025/08/24 14:25"
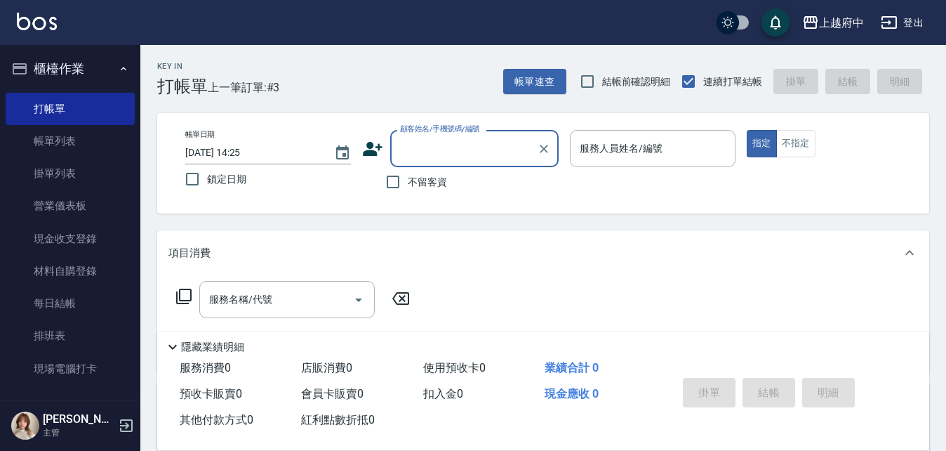
click at [376, 159] on icon at bounding box center [372, 148] width 21 height 21
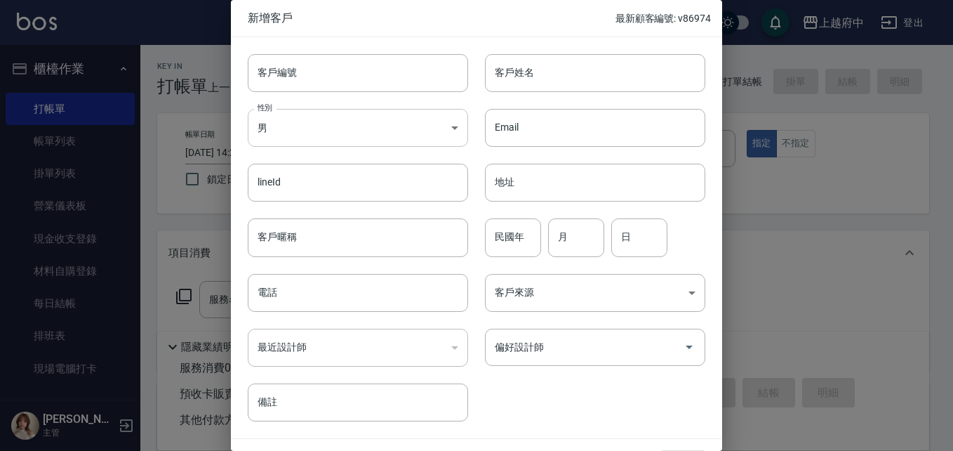
click at [341, 131] on body "上越府中 登出 櫃檯作業 打帳單 帳單列表 掛單列表 營業儀表板 現金收支登錄 材料自購登錄 每日結帳 排班表 現場電腦打卡 預約管理 預約管理 單日預約紀錄…" at bounding box center [476, 343] width 953 height 687
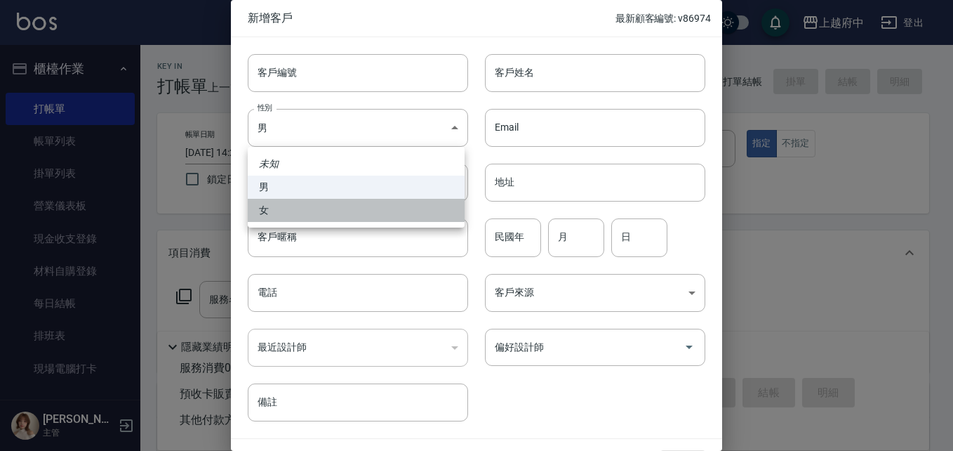
click at [340, 209] on li "女" at bounding box center [356, 210] width 217 height 23
type input "[DEMOGRAPHIC_DATA]"
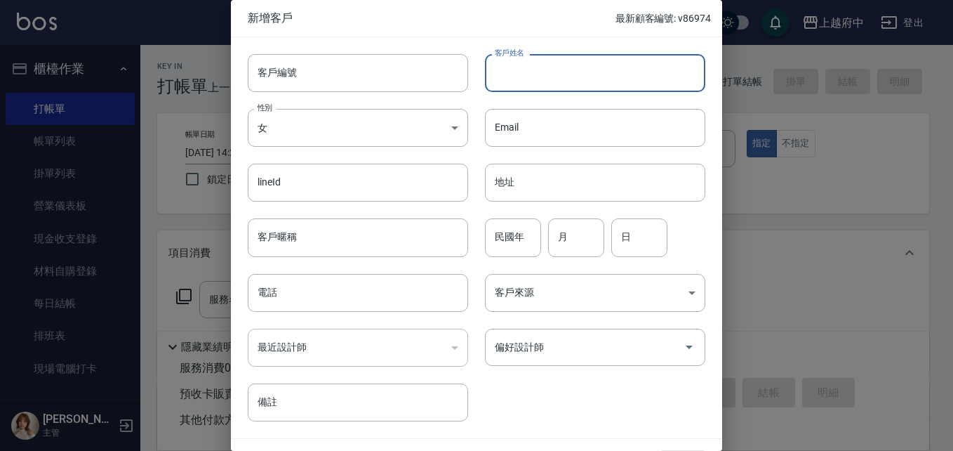
click at [548, 70] on input "客戶姓名" at bounding box center [595, 73] width 220 height 38
type input "林小姐"
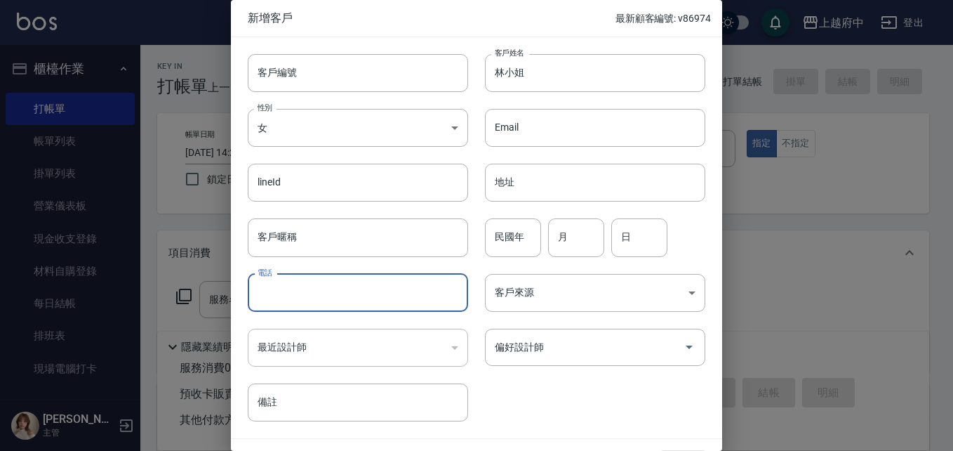
click at [334, 303] on input "電話" at bounding box center [358, 293] width 220 height 38
drag, startPoint x: 323, startPoint y: 282, endPoint x: 199, endPoint y: 286, distance: 124.4
click at [199, 286] on div "新增客戶 最新顧客編號: v86974 客戶編號 客戶編號 客戶姓名 林小姐 客戶姓名 性別 女 FEMALE 性別 Email Email lineId l…" at bounding box center [476, 225] width 953 height 451
type input "0925750509"
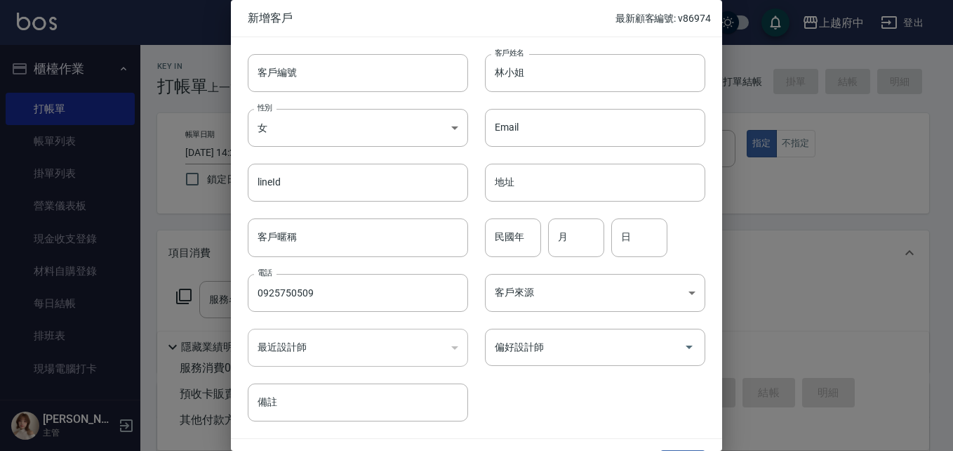
click at [418, 352] on div "​" at bounding box center [358, 348] width 220 height 38
click at [517, 370] on div "客戶編號 客戶編號 客戶姓名 林小姐 客戶姓名 性別 女 FEMALE 性別 Email Email lineId lineId 地址 地址 客戶暱稱 客戶暱…" at bounding box center [468, 229] width 475 height 384
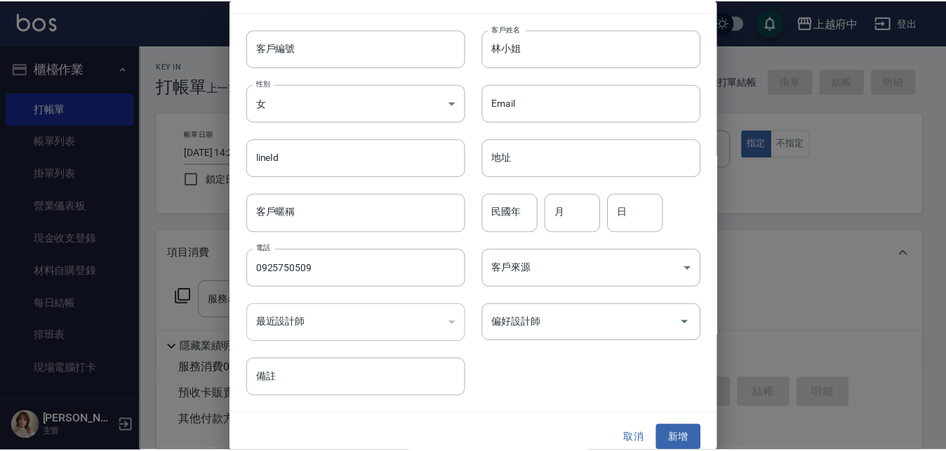
scroll to position [36, 0]
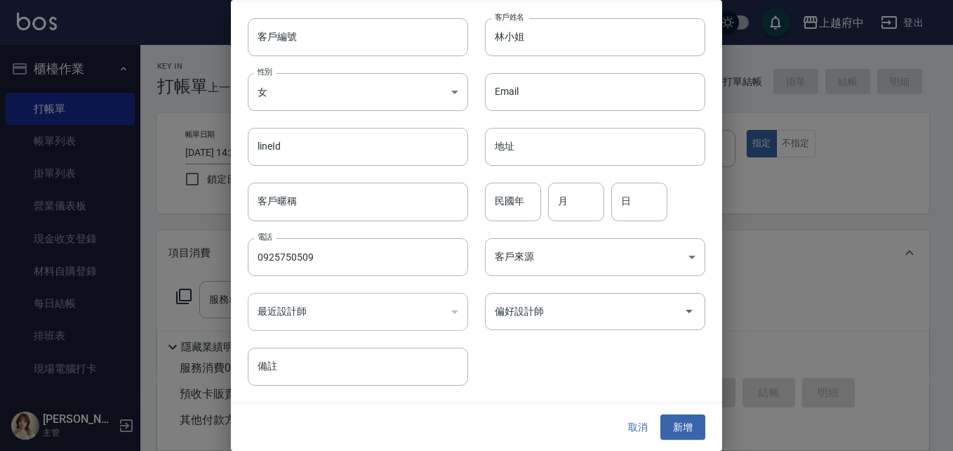
click at [680, 426] on button "新增" at bounding box center [683, 427] width 45 height 26
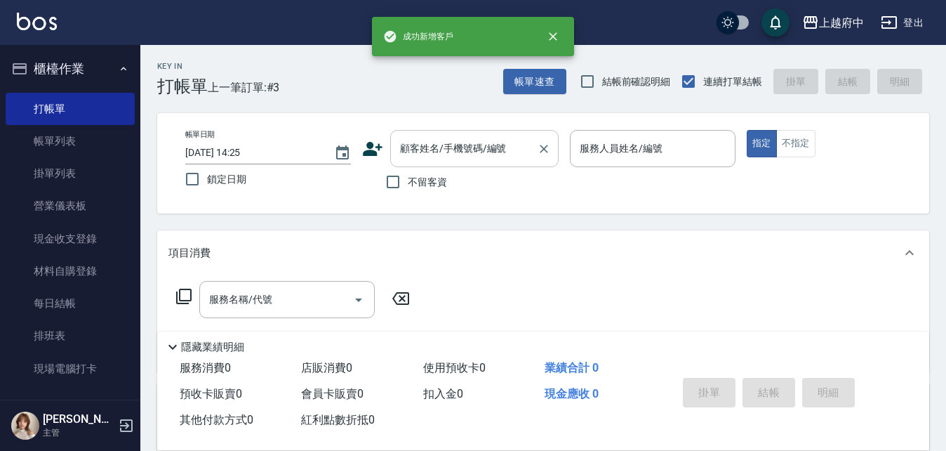
click at [491, 144] on input "顧客姓名/手機號碼/編號" at bounding box center [464, 148] width 135 height 25
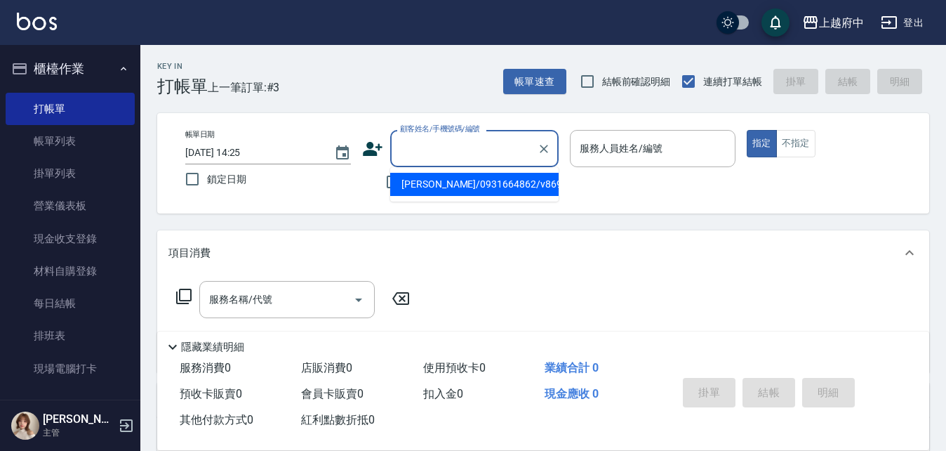
paste input "0925750509"
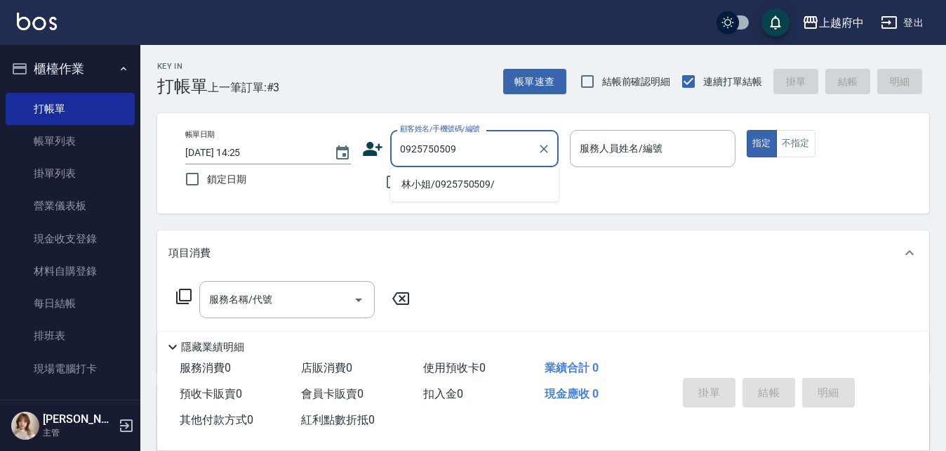
click at [488, 187] on li "林小姐/0925750509/" at bounding box center [474, 184] width 169 height 23
type input "林小姐/0925750509/"
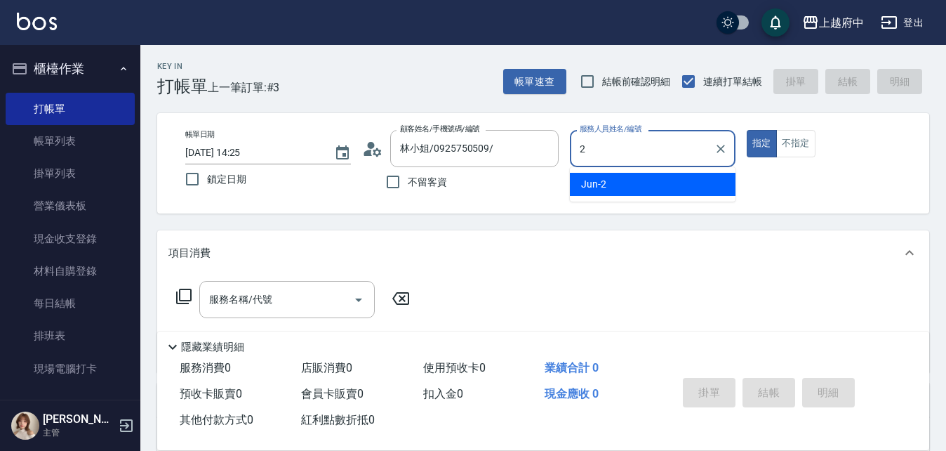
type input "Jun-2"
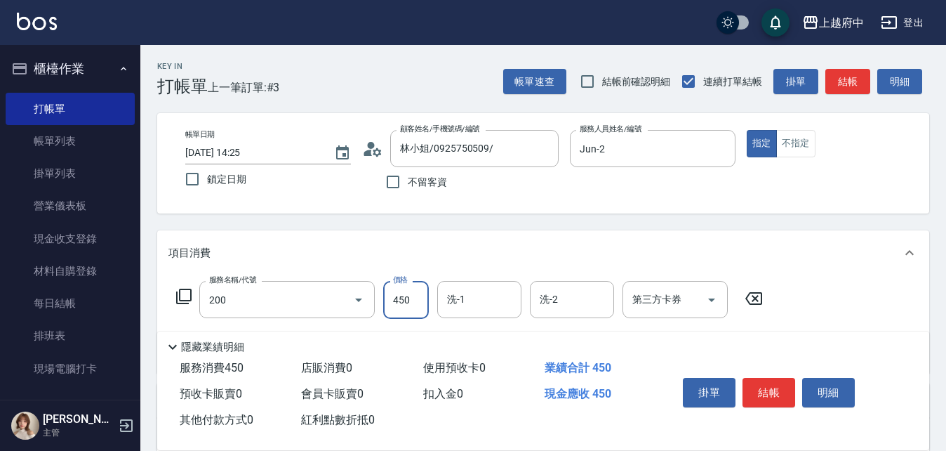
type input "有機洗髮(200)"
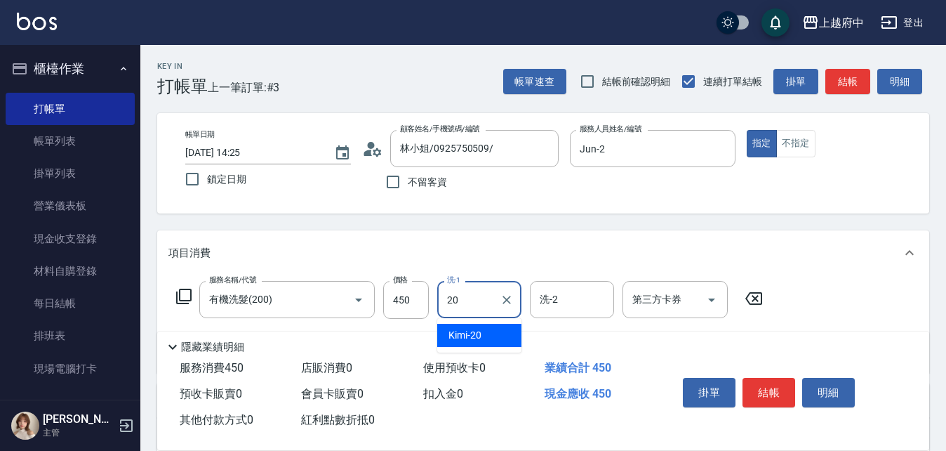
type input "Kimi-20"
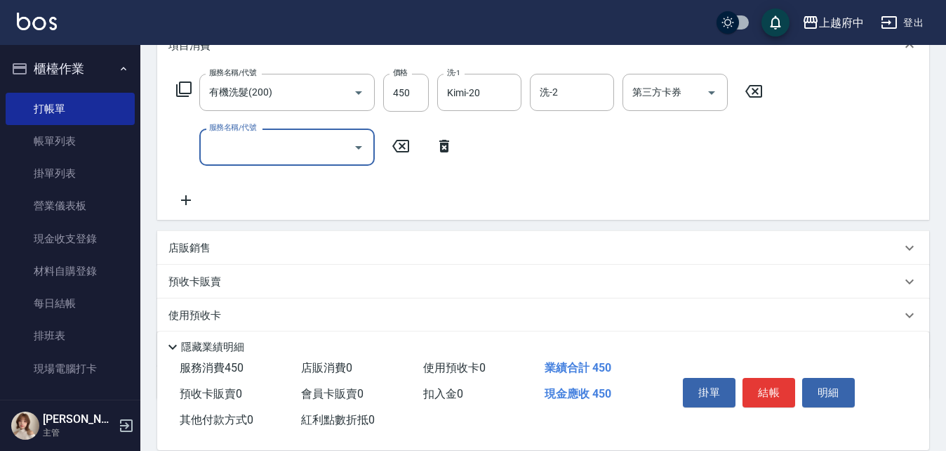
scroll to position [211, 0]
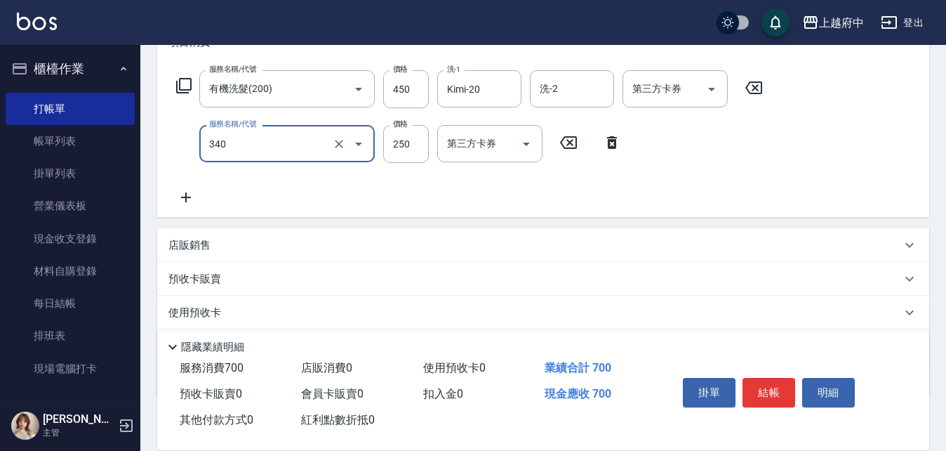
type input "剪髮(340)"
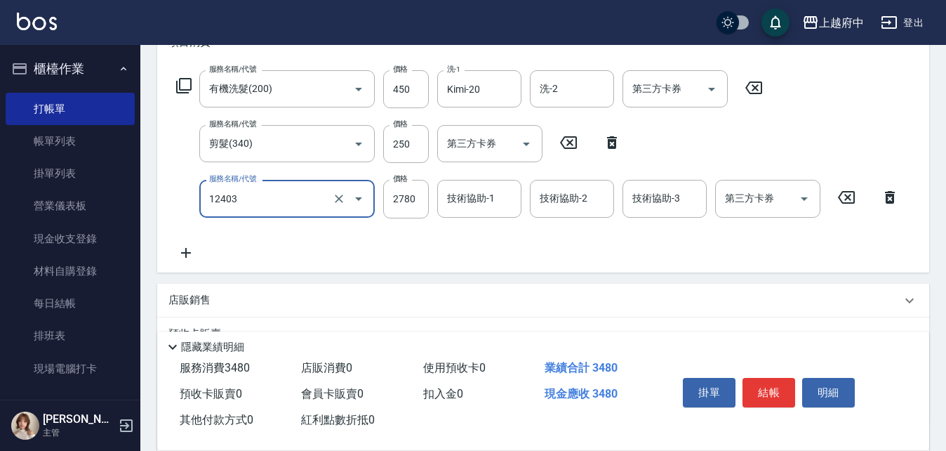
type input "燙髮L(12403)"
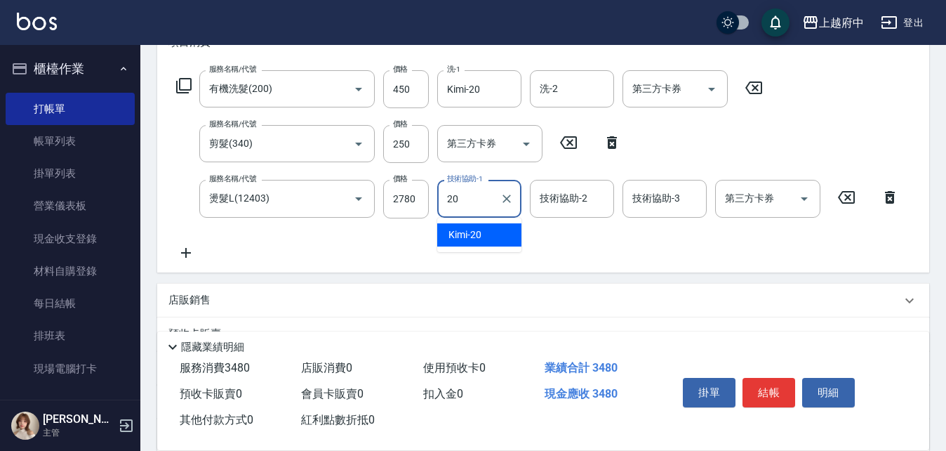
type input "Kimi-20"
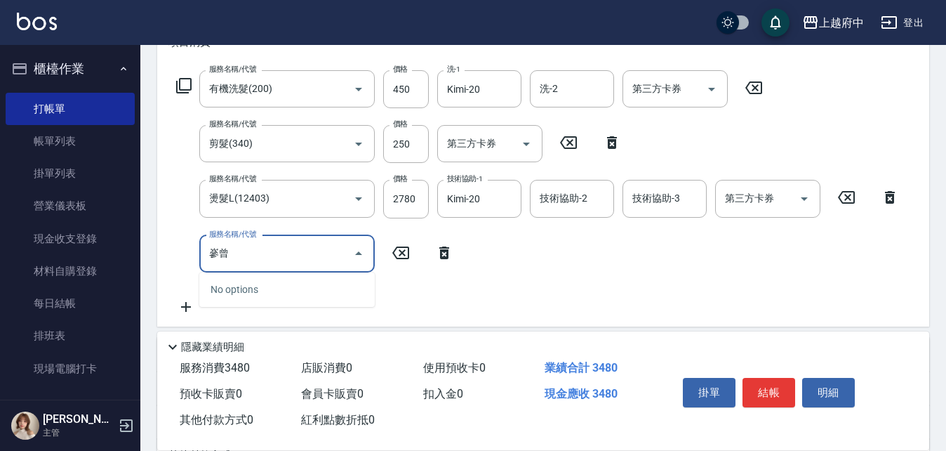
type input "參"
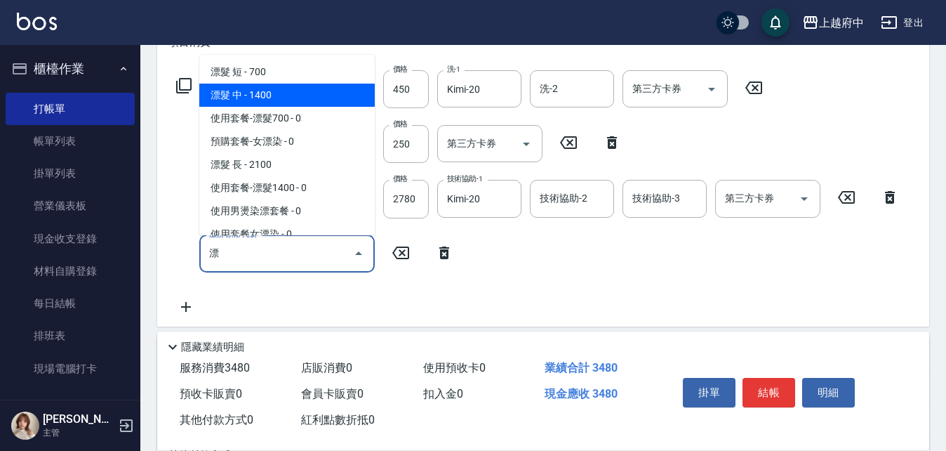
click at [290, 87] on span "漂髮 中 - 1400" at bounding box center [287, 95] width 176 height 23
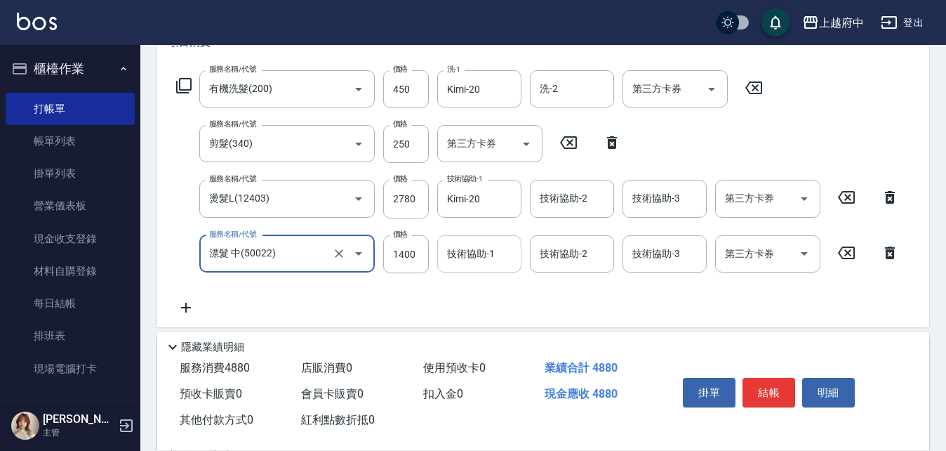
type input "漂髮 中(50022)"
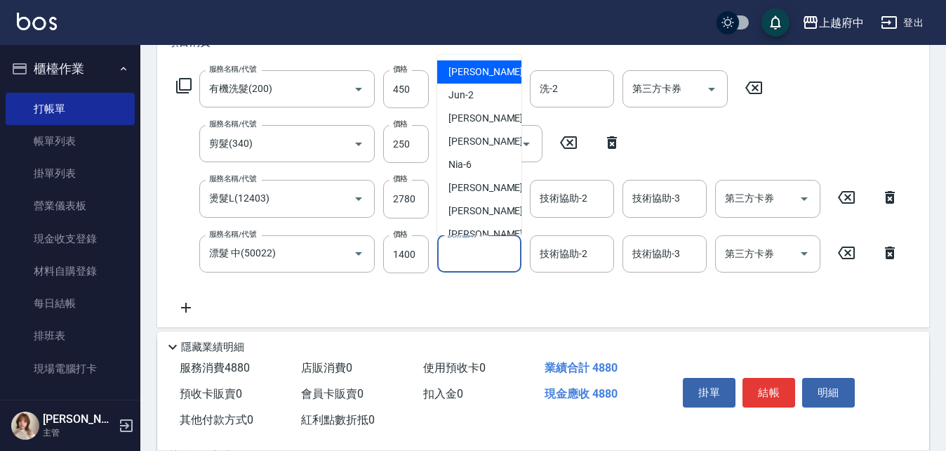
click at [504, 263] on input "技術協助-1" at bounding box center [480, 254] width 72 height 25
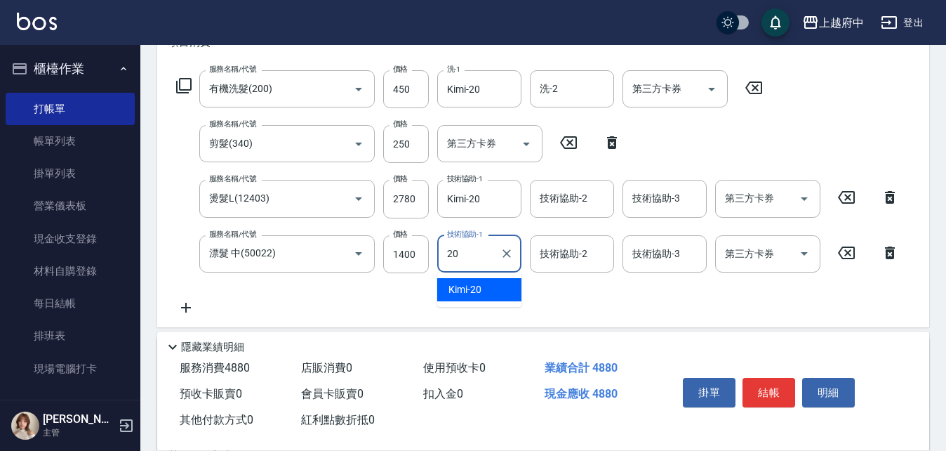
type input "Kimi-20"
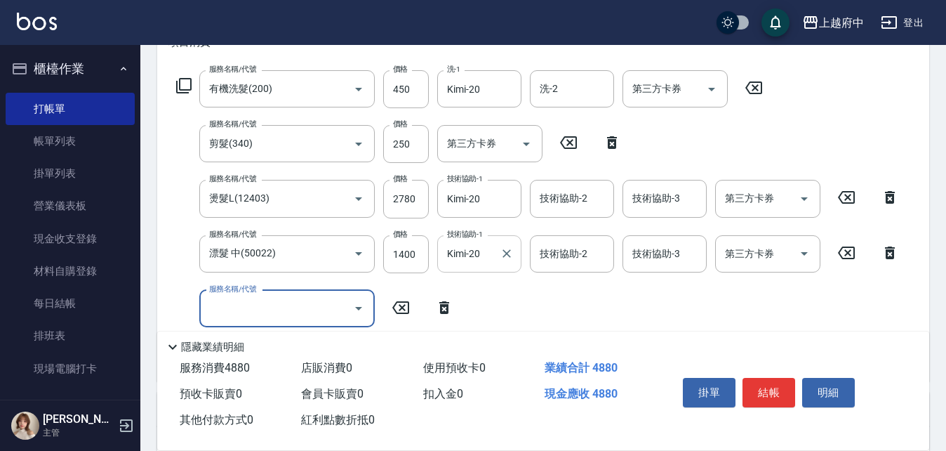
type input "ㄋ"
type input "生"
type input "晶漾深層護髮(10403)"
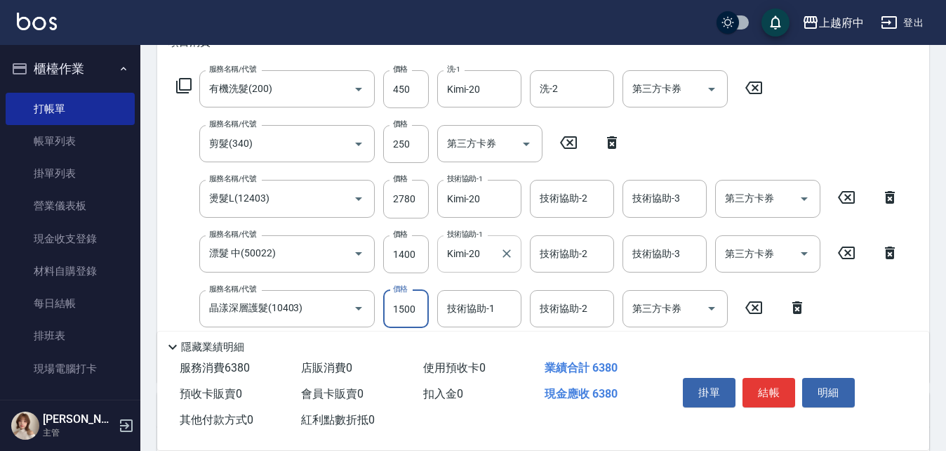
type input "1500"
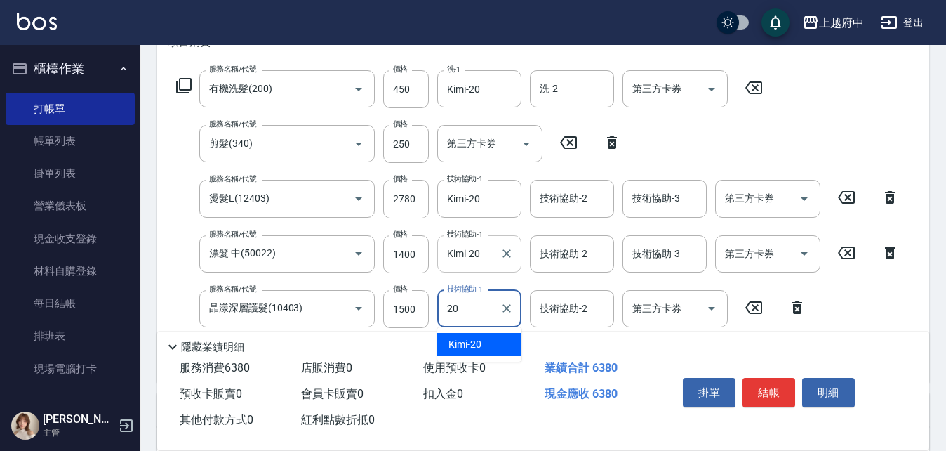
type input "Kimi-20"
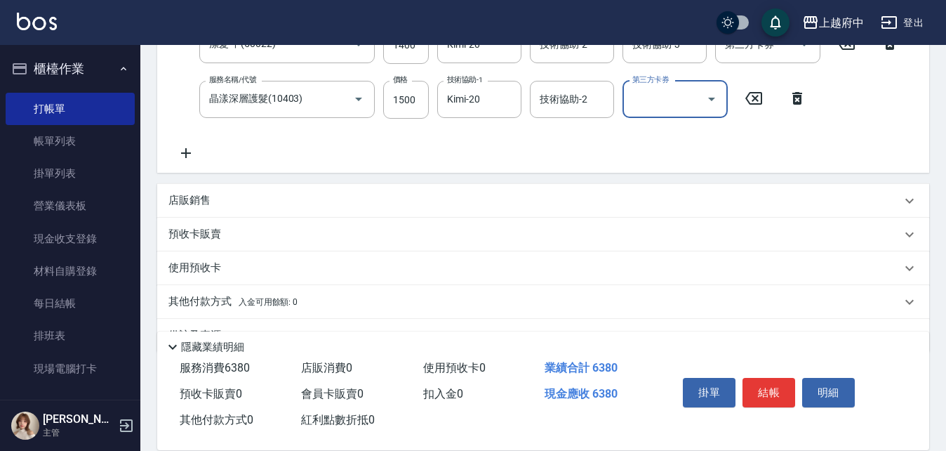
scroll to position [421, 0]
click at [196, 198] on p "店販銷售" at bounding box center [190, 199] width 42 height 15
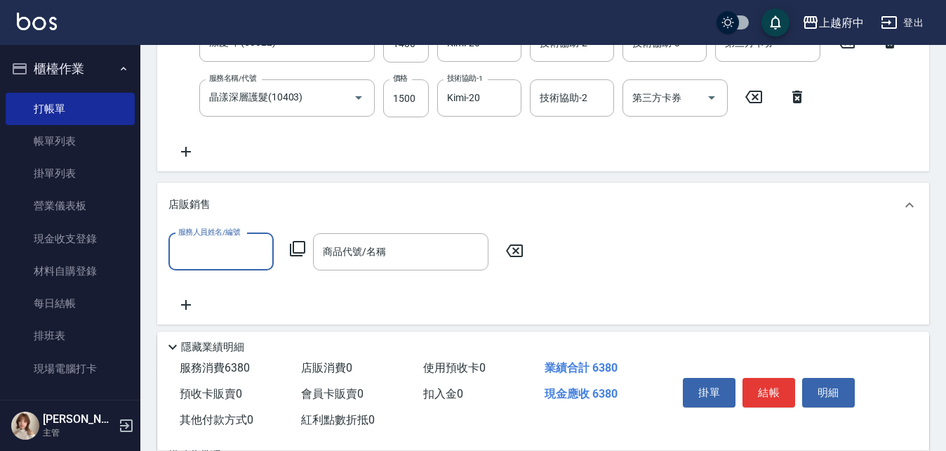
scroll to position [0, 0]
type input "Jun-2"
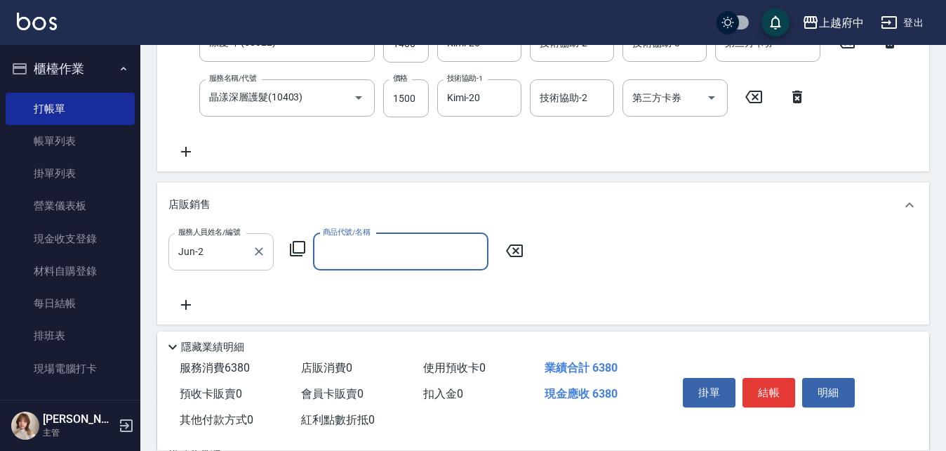
type input "ㄊ"
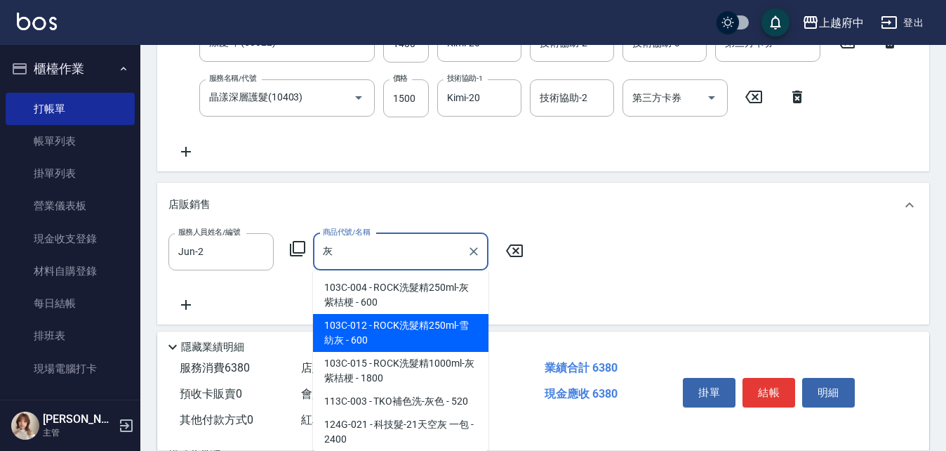
click at [414, 330] on span "103C-012 - ROCK洗髮精250ml-雪紡灰 - 600" at bounding box center [401, 333] width 176 height 38
type input "ROCK洗髮精250ml-雪紡灰"
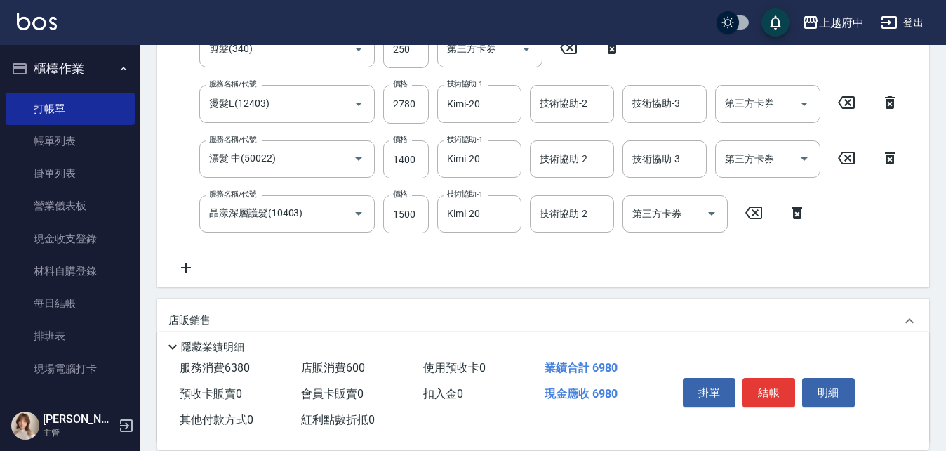
scroll to position [281, 0]
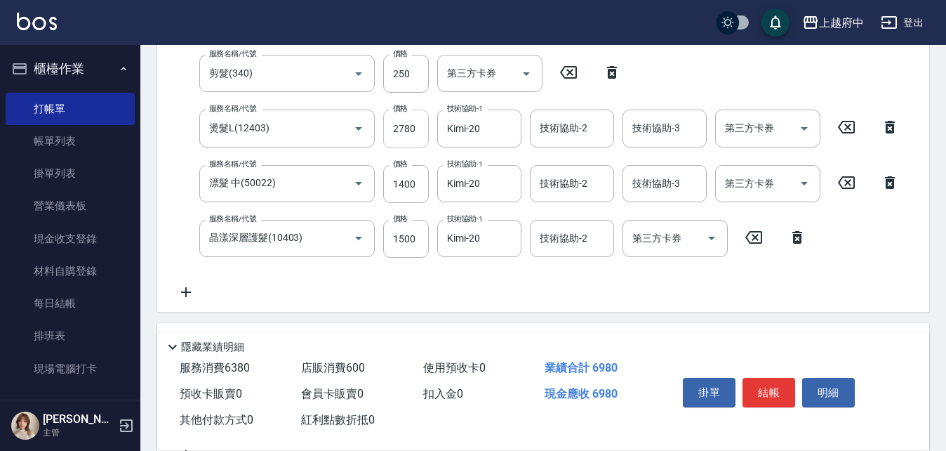
click at [411, 122] on input "2780" at bounding box center [406, 129] width 46 height 38
click at [413, 125] on input "2780" at bounding box center [406, 129] width 46 height 38
type input "2800"
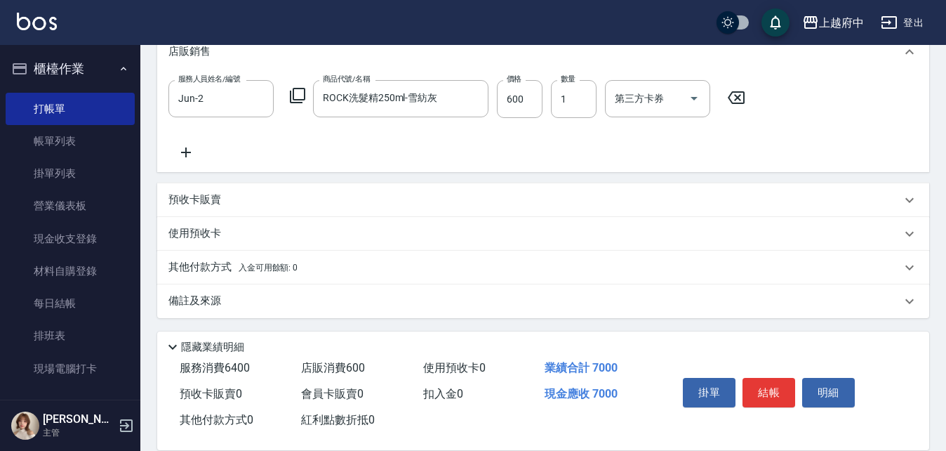
scroll to position [576, 0]
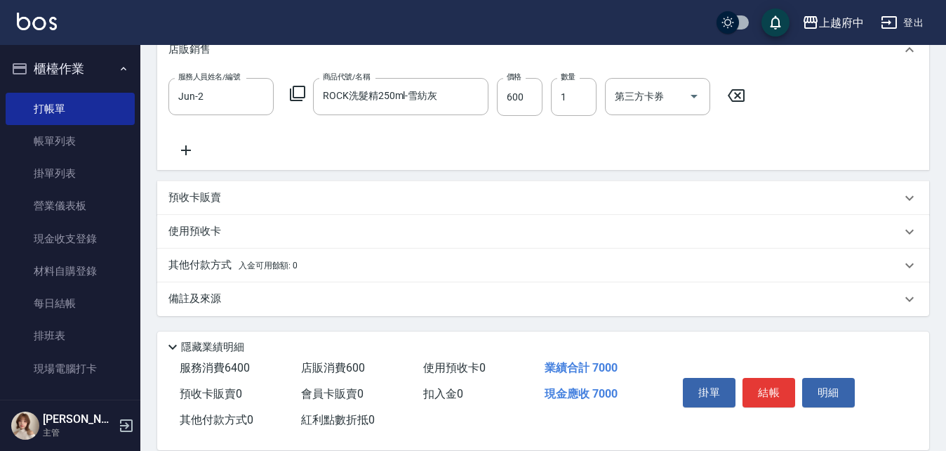
click at [212, 265] on p "其他付款方式 入金可用餘額: 0" at bounding box center [233, 265] width 129 height 15
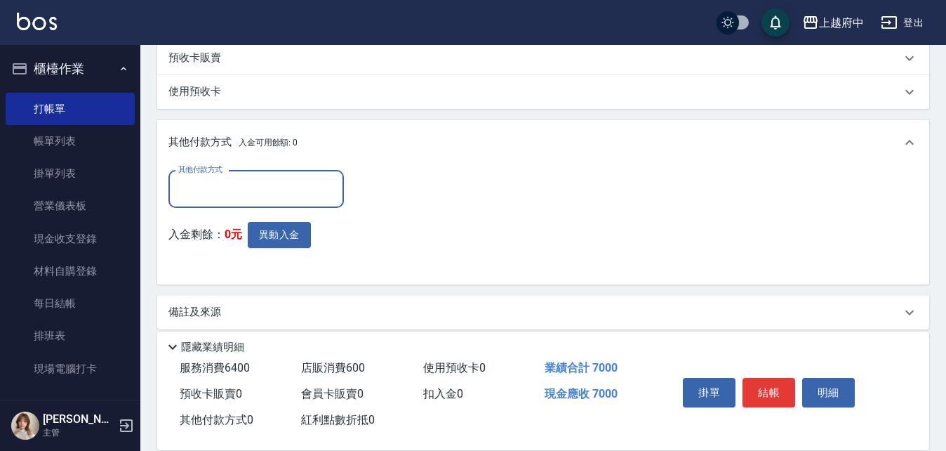
scroll to position [717, 0]
click at [235, 197] on input "其他付款方式" at bounding box center [256, 188] width 163 height 25
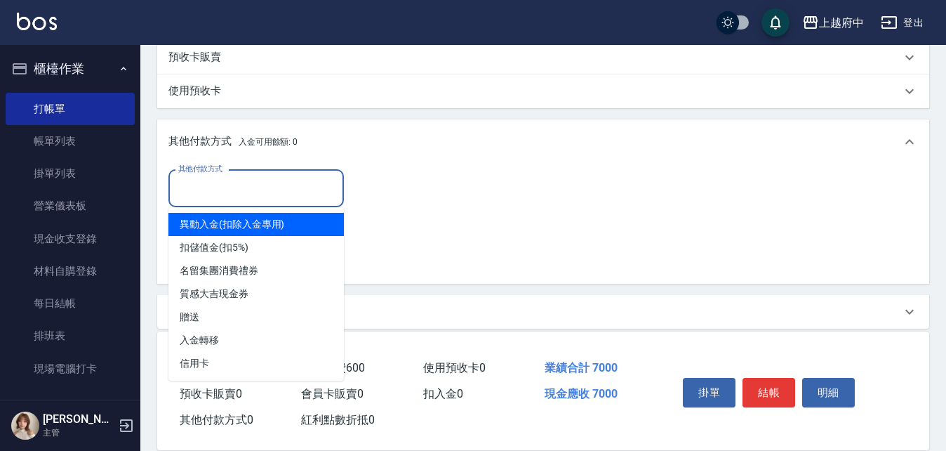
scroll to position [729, 0]
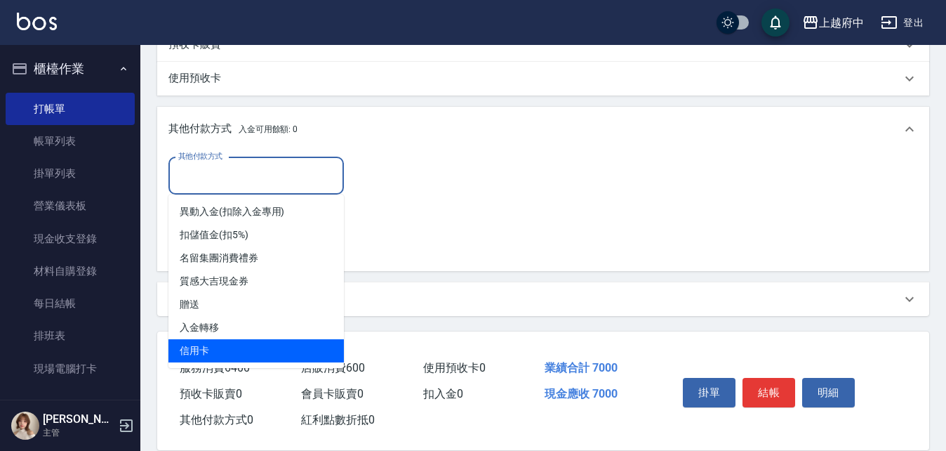
click at [225, 350] on span "信用卡" at bounding box center [257, 350] width 176 height 23
type input "信用卡"
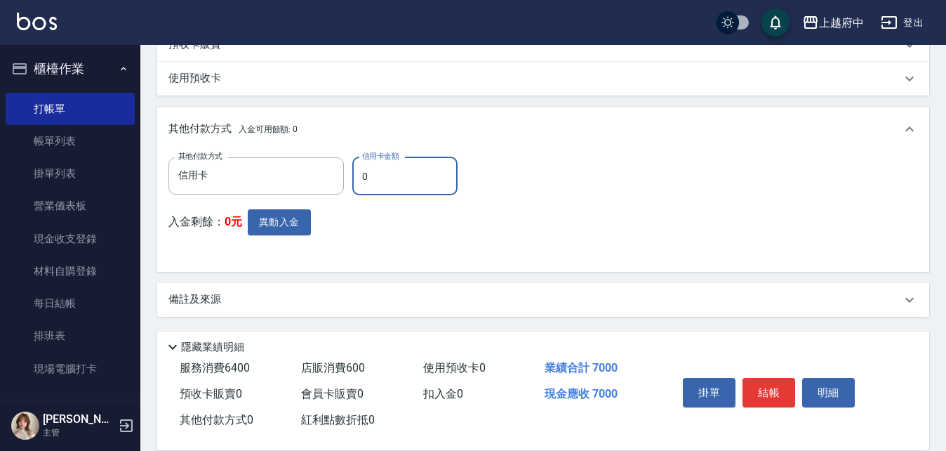
drag, startPoint x: 378, startPoint y: 182, endPoint x: 345, endPoint y: 177, distance: 34.1
click at [345, 177] on div "其他付款方式 信用卡 其他付款方式 信用卡金額 0 信用卡金額" at bounding box center [318, 176] width 298 height 38
type input "7000"
click at [784, 388] on button "結帳" at bounding box center [769, 392] width 53 height 29
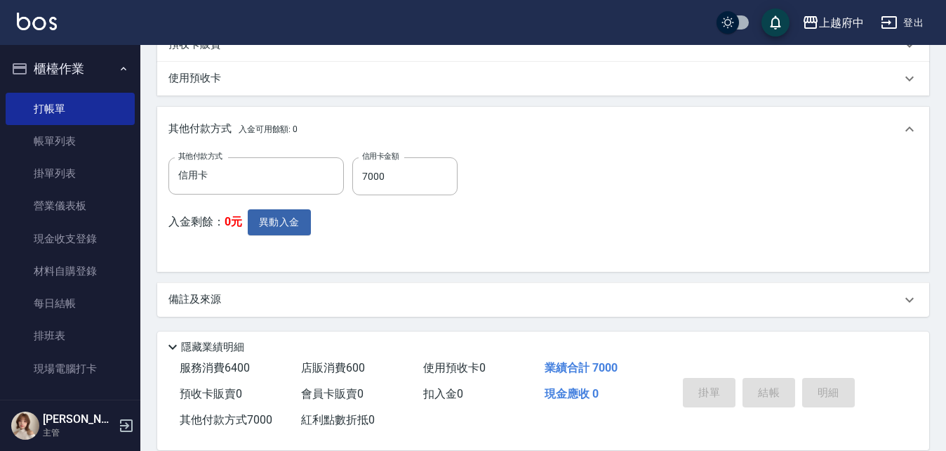
type input "2025/08/24 14:27"
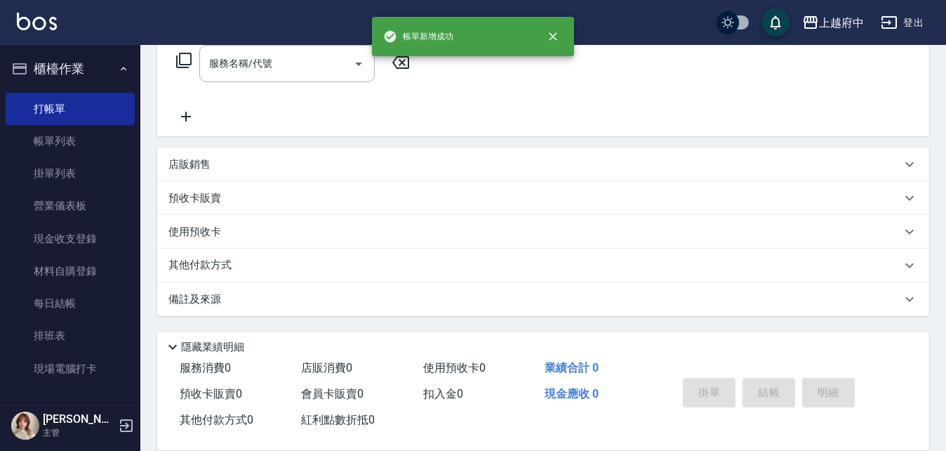
scroll to position [0, 0]
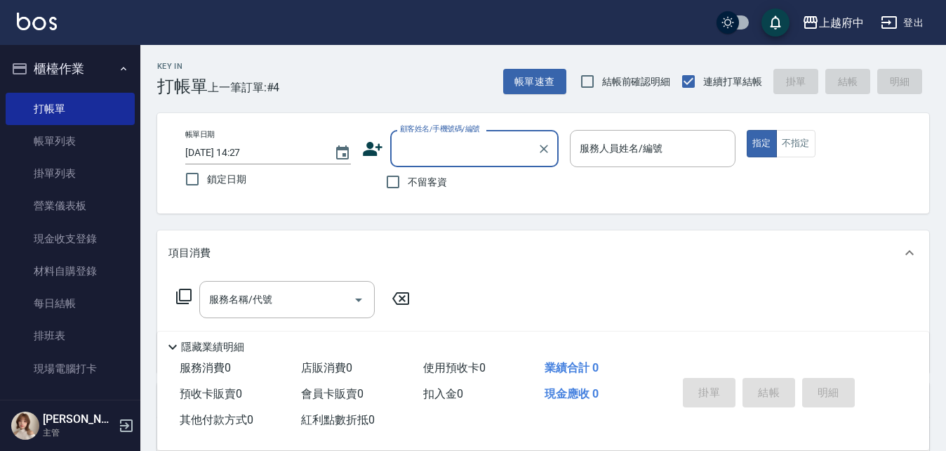
click at [221, 82] on span "上一筆訂單:#4" at bounding box center [244, 88] width 72 height 18
